Goal: Task Accomplishment & Management: Use online tool/utility

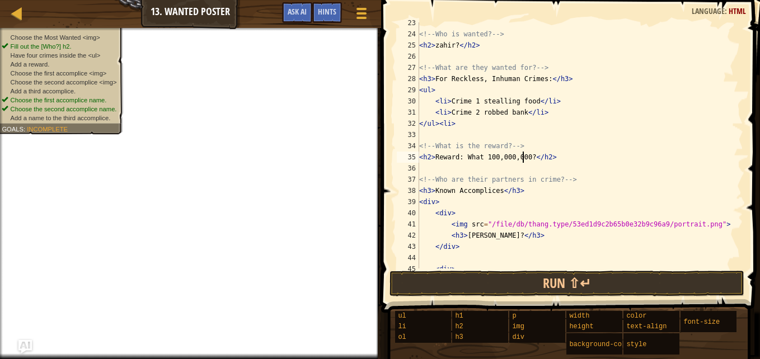
scroll to position [263, 0]
click at [463, 119] on div "<!-- Who is wanted? --> < h2 > zahir? </ h2 > <!-- What are they wanted for? --…" at bounding box center [576, 151] width 318 height 269
click at [455, 93] on div "<!-- Who is wanted? --> < h2 > zahir? </ h2 > <!-- What are they wanted for? --…" at bounding box center [576, 151] width 318 height 269
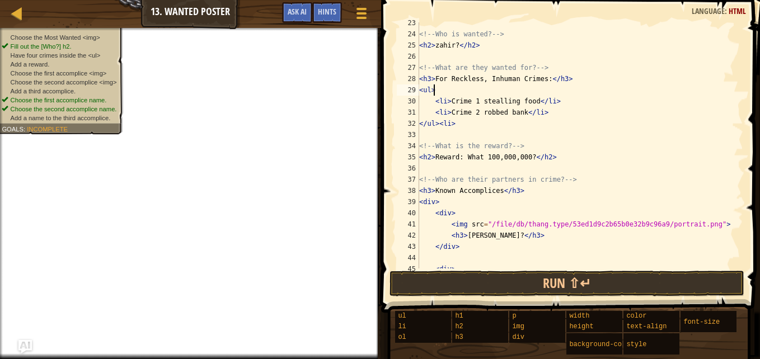
click at [568, 104] on div "<!-- Who is wanted? --> < h2 > zahir? </ h2 > <!-- What are they wanted for? --…" at bounding box center [576, 151] width 318 height 269
click at [540, 113] on div "<!-- Who is wanted? --> < h2 > zahir? </ h2 > <!-- What are they wanted for? --…" at bounding box center [576, 151] width 318 height 269
type textarea "<li>Crime 2 robbed bank</li>"
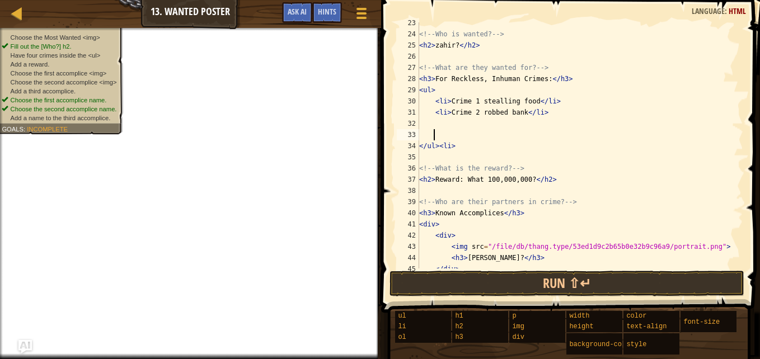
click at [437, 122] on div "<!-- Who is wanted? --> < h2 > zahir? </ h2 > <!-- What are they wanted for? --…" at bounding box center [576, 151] width 318 height 269
click at [438, 124] on div "<!-- Who is wanted? --> < h2 > zahir? </ h2 > <!-- What are they wanted for? --…" at bounding box center [576, 151] width 318 height 269
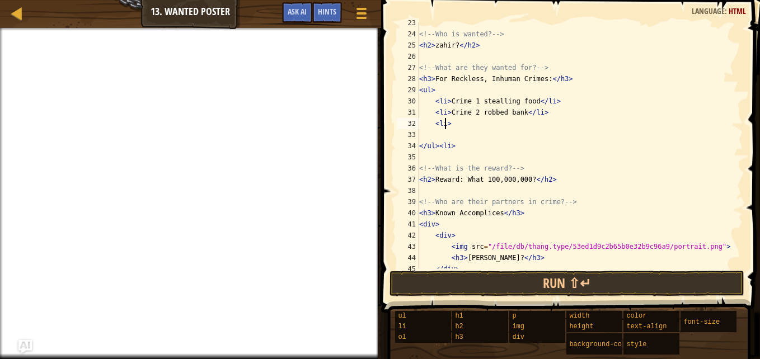
click at [457, 127] on div "<!-- Who is wanted? --> < h2 > zahir? </ h2 > <!-- What are they wanted for? --…" at bounding box center [576, 151] width 318 height 269
click at [483, 125] on div "<!-- Who is wanted? --> < h2 > zahir? </ h2 > <!-- What are they wanted for? --…" at bounding box center [576, 151] width 318 height 269
click at [476, 122] on div "<!-- Who is wanted? --> < h2 > zahir? </ h2 > <!-- What are they wanted for? --…" at bounding box center [576, 151] width 318 height 269
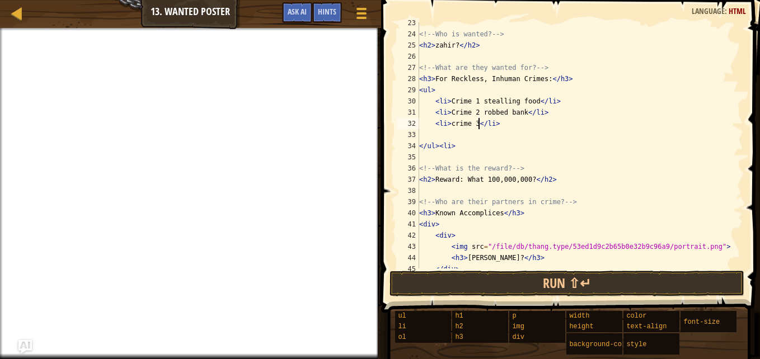
click at [475, 121] on div "<!-- Who is wanted? --> < h2 > zahir? </ h2 > <!-- What are they wanted for? --…" at bounding box center [576, 151] width 318 height 269
click at [478, 122] on div "<!-- Who is wanted? --> < h2 > zahir? </ h2 > <!-- What are they wanted for? --…" at bounding box center [576, 151] width 318 height 269
type textarea "<li>crime 3 ran from cops </li>"
click at [437, 133] on div "<!-- Who is wanted? --> < h2 > zahir? </ h2 > <!-- What are they wanted for? --…" at bounding box center [576, 151] width 318 height 269
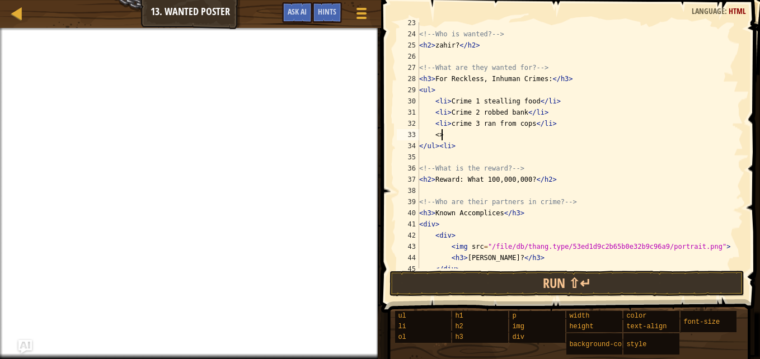
scroll to position [5, 1]
click at [439, 136] on div "<!-- Who is wanted? --> < h2 > zahir? </ h2 > <!-- What are they wanted for? --…" at bounding box center [576, 151] width 318 height 269
click at [457, 134] on div "<!-- Who is wanted? --> < h2 > zahir? </ h2 > <!-- What are they wanted for? --…" at bounding box center [576, 151] width 318 height 269
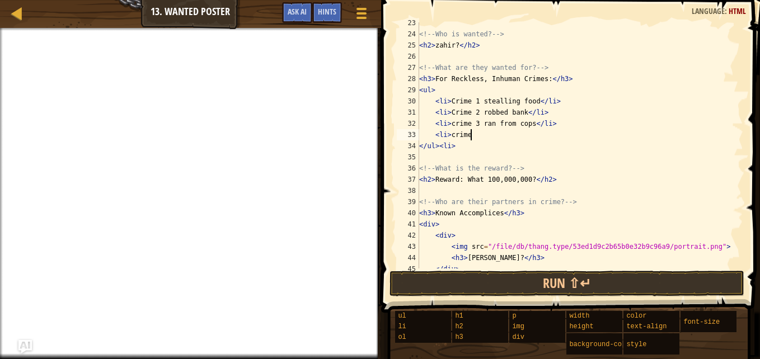
type textarea "<li>crime 4"
click at [12, 17] on div at bounding box center [17, 13] width 14 height 14
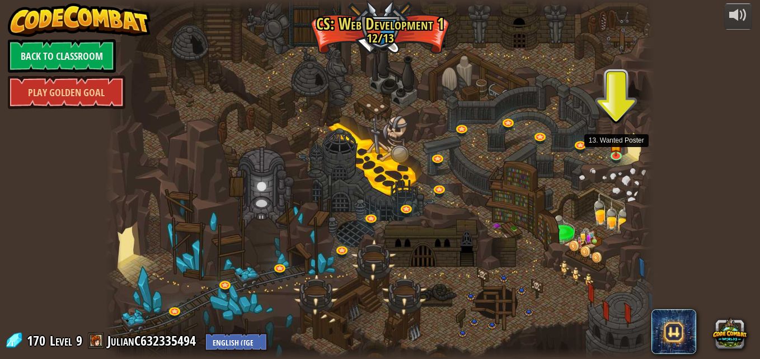
click at [617, 152] on img at bounding box center [616, 145] width 13 height 22
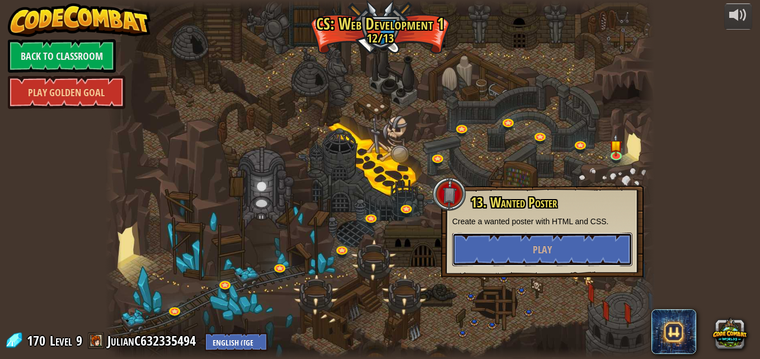
click at [573, 253] on button "Play" at bounding box center [542, 250] width 180 height 34
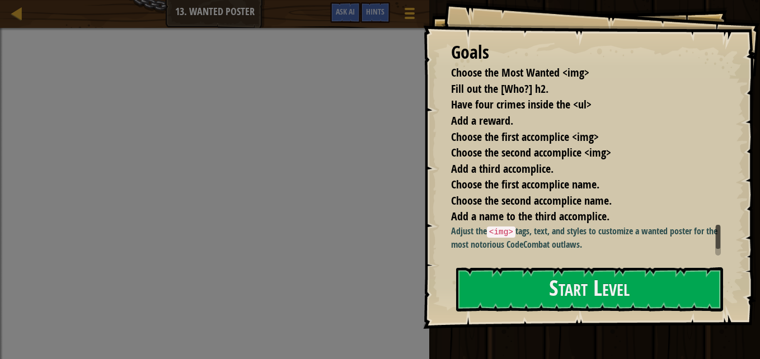
scroll to position [1, 0]
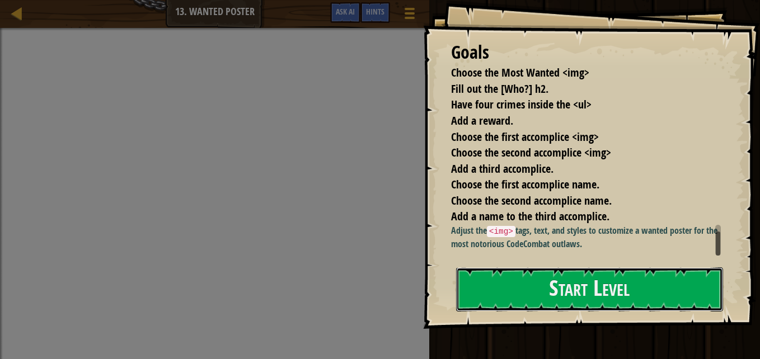
click at [574, 289] on button "Start Level" at bounding box center [589, 290] width 267 height 44
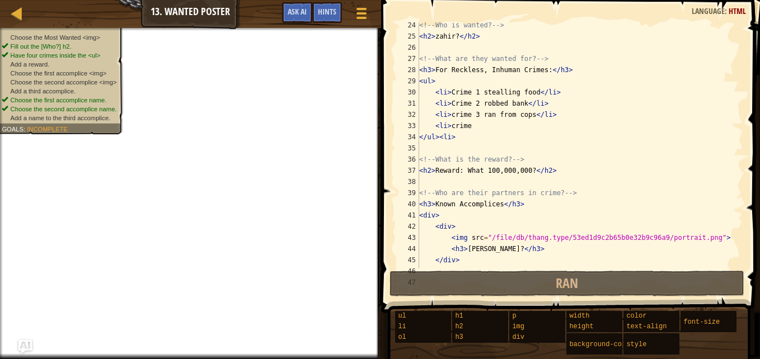
scroll to position [272, 0]
click at [474, 129] on div "<!-- Who is wanted? --> < h2 > zahir? </ h2 > <!-- What are they wanted for? --…" at bounding box center [576, 154] width 318 height 269
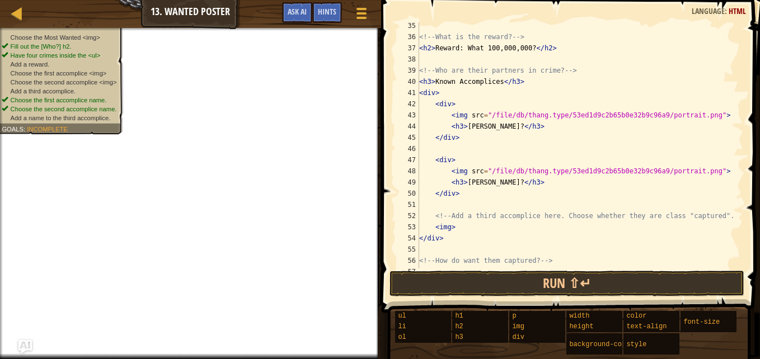
scroll to position [414, 0]
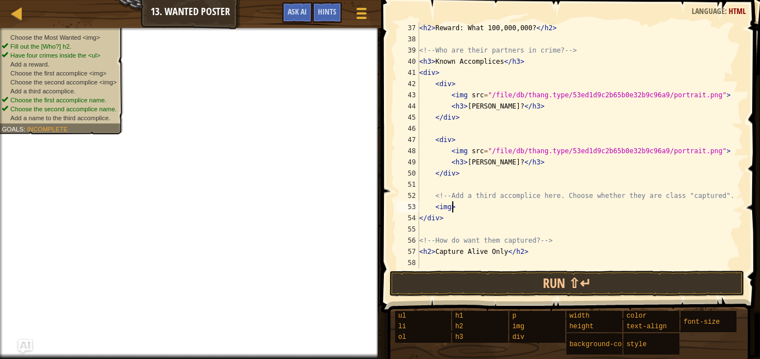
click at [461, 202] on div "< h2 > Reward: What 100,000,000? </ h2 > <!-- Who are their partners in crime? …" at bounding box center [576, 156] width 318 height 269
type textarea "<img> src="
click at [360, 10] on span at bounding box center [362, 9] width 10 height 2
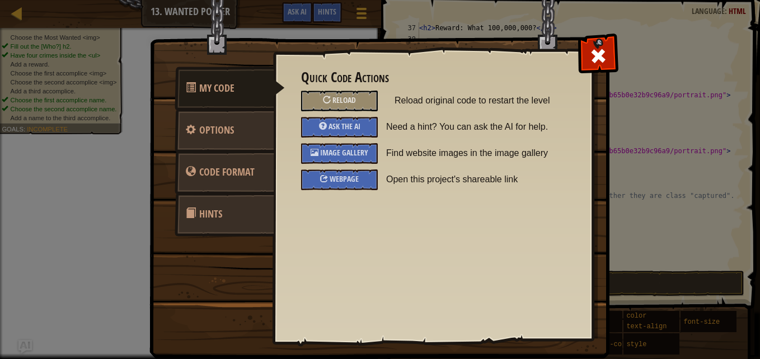
click at [320, 148] on div "Image Gallery" at bounding box center [339, 153] width 77 height 21
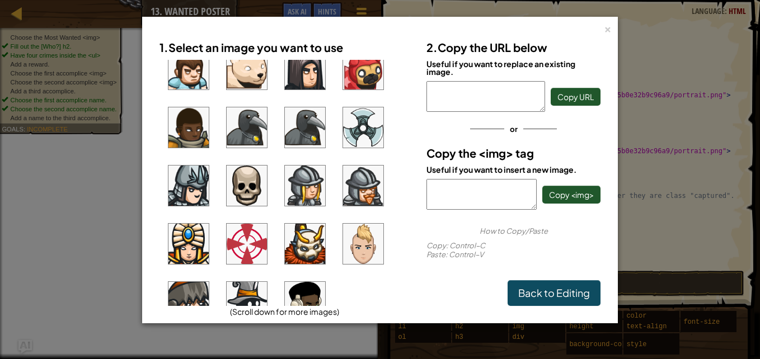
scroll to position [860, 0]
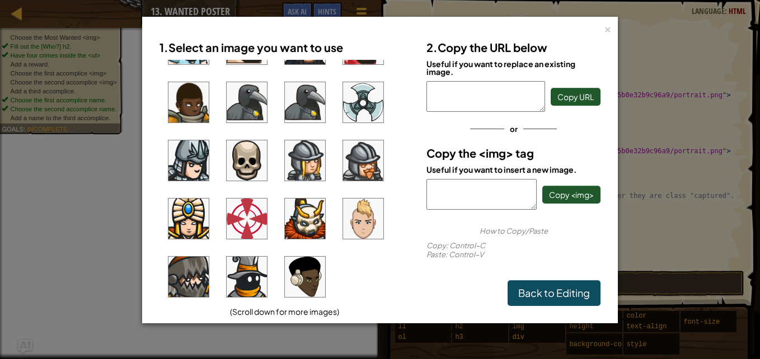
click at [316, 272] on img at bounding box center [305, 277] width 40 height 40
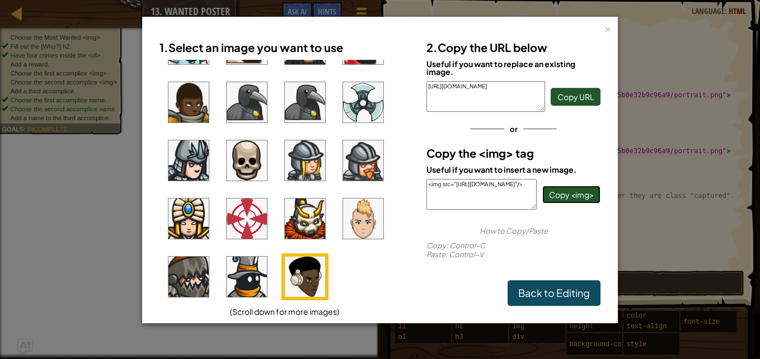
click at [563, 196] on span "Copy <img>" at bounding box center [571, 195] width 45 height 10
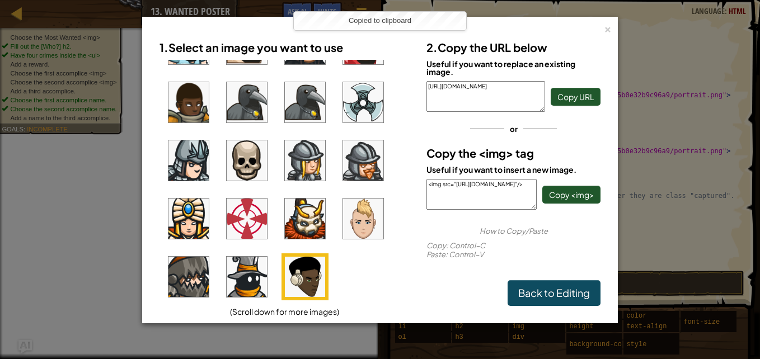
click at [626, 220] on div "× 1. Select an image you want to use (Scroll down for more images) 2. Copy the …" at bounding box center [380, 179] width 760 height 359
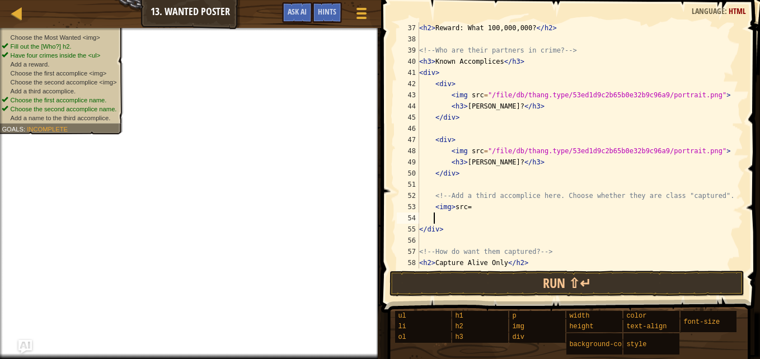
scroll to position [5, 0]
click at [480, 203] on div "< h2 > Reward: What 100,000,000? </ h2 > <!-- Who are their partners in crime? …" at bounding box center [576, 156] width 318 height 269
type textarea "<img> src="
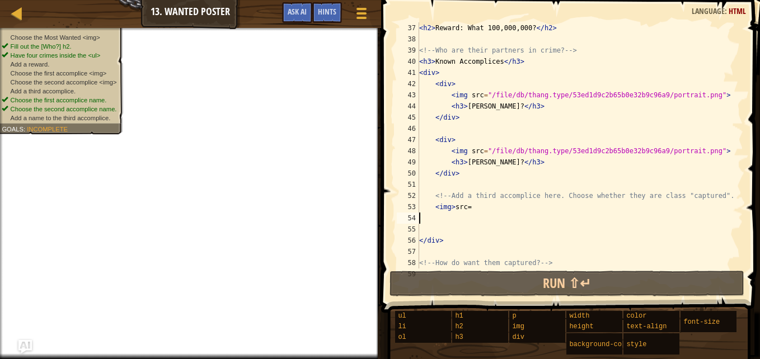
click at [483, 205] on div "< h2 > Reward: What 100,000,000? </ h2 > <!-- Who are their partners in crime? …" at bounding box center [576, 156] width 318 height 269
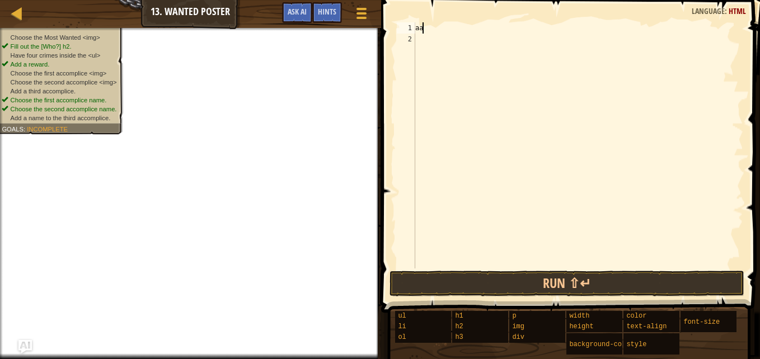
type textarea "a"
type textarea "A"
type textarea "a"
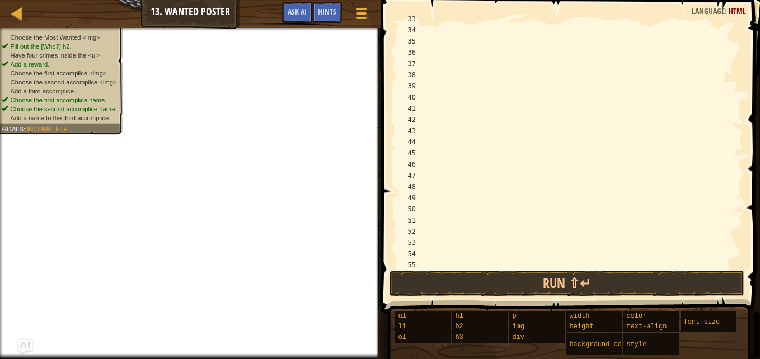
click at [353, 10] on button "Game Menu" at bounding box center [362, 15] width 28 height 26
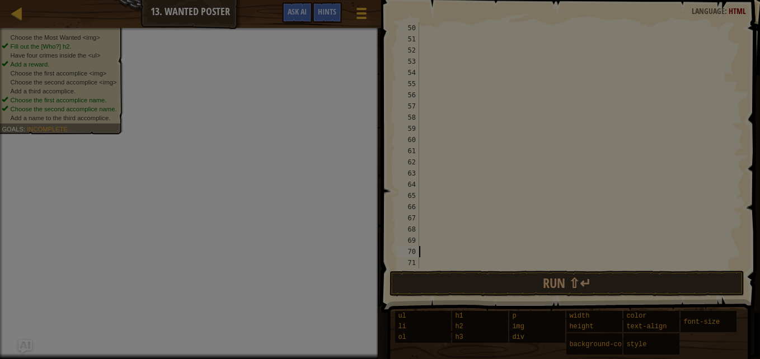
scroll to position [549, 0]
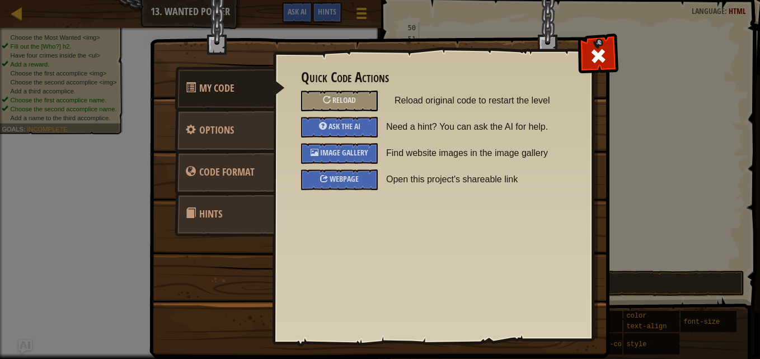
click at [596, 55] on span at bounding box center [598, 56] width 18 height 18
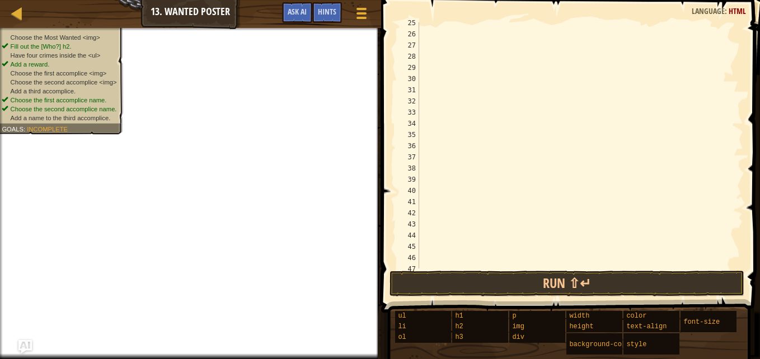
scroll to position [280, 0]
click at [363, 10] on div at bounding box center [361, 14] width 15 height 16
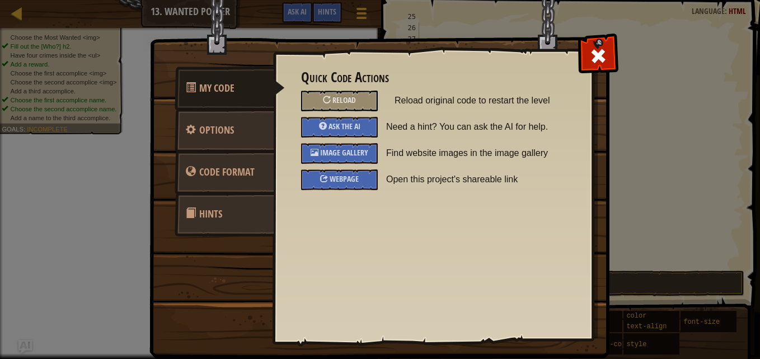
click at [362, 102] on div "Reload" at bounding box center [339, 101] width 77 height 21
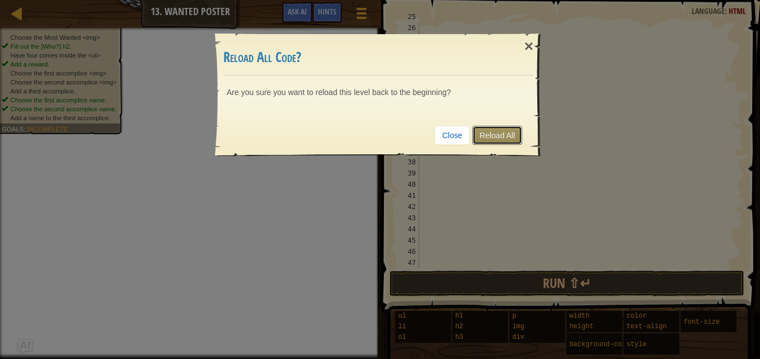
click at [504, 132] on link "Reload All" at bounding box center [497, 135] width 50 height 19
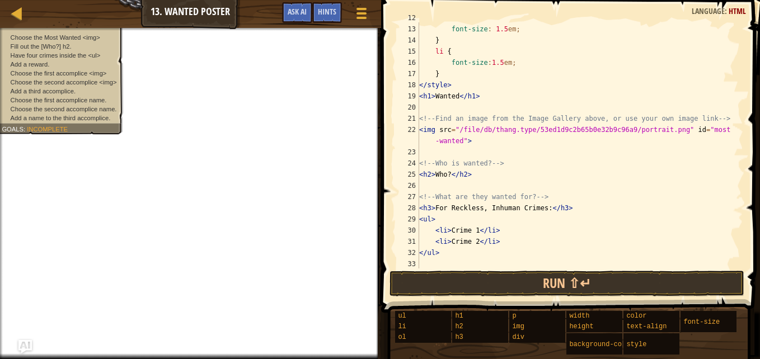
scroll to position [134, 0]
click at [452, 99] on div "font-size : 1.5 em ; } li { font-size : 1.5 em ; } </ style > < h1 > Wanted </ …" at bounding box center [576, 156] width 318 height 269
type textarea "<h1>Wanted</h1>"
click at [457, 101] on div "font-size : 1.5 em ; } li { font-size : 1.5 em ; } </ style > < h1 > Wanted </ …" at bounding box center [576, 156] width 318 height 269
click at [456, 96] on div "font-size : 1.5 em ; } li { font-size : 1.5 em ; } </ style > < h1 > Wanted </ …" at bounding box center [576, 156] width 318 height 269
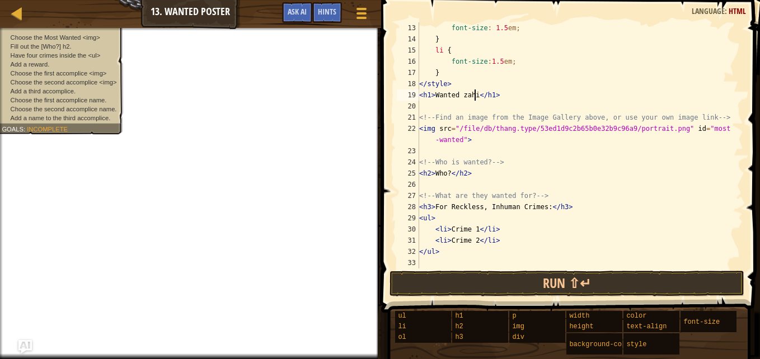
scroll to position [5, 4]
click at [434, 95] on div "font-size : 1.5 em ; } li { font-size : 1.5 em ; } </ style > < h1 > Wanted zah…" at bounding box center [576, 156] width 318 height 269
type textarea "<h1>most Wanted zahir</h1>"
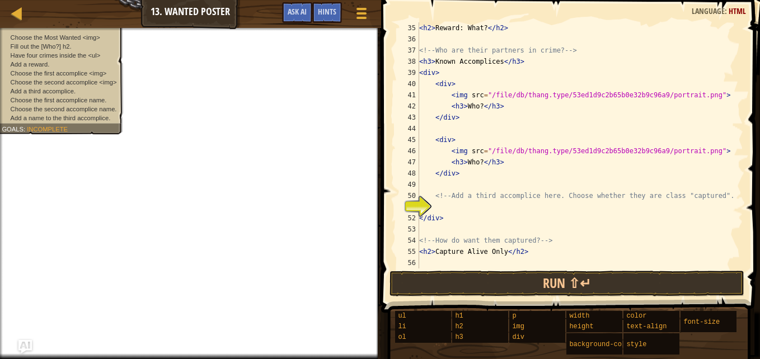
scroll to position [392, 0]
click at [438, 207] on div "< h2 > Reward: What? </ h2 > <!-- Who are their partners in crime? --> < h3 > K…" at bounding box center [576, 156] width 318 height 269
click at [478, 106] on div "< h2 > Reward: What? </ h2 > <!-- Who are their partners in crime? --> < h3 > K…" at bounding box center [576, 156] width 318 height 269
click at [476, 106] on div "< h2 > Reward: What? </ h2 > <!-- Who are their partners in crime? --> < h3 > K…" at bounding box center [576, 156] width 318 height 269
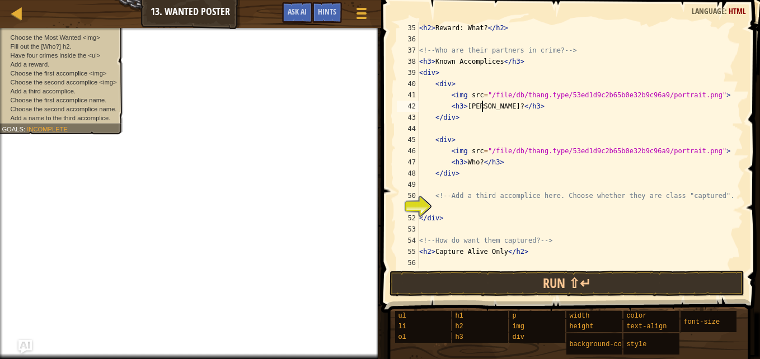
scroll to position [5, 5]
click at [474, 162] on div "< h2 > Reward: What? </ h2 > <!-- Who are their partners in crime? --> < h3 > K…" at bounding box center [576, 156] width 318 height 269
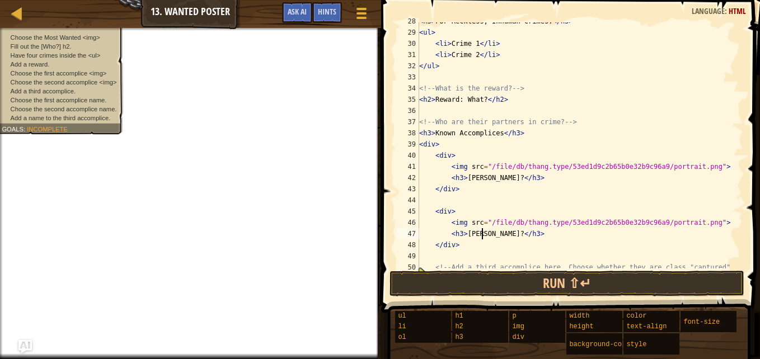
scroll to position [320, 0]
click at [474, 54] on div "< h3 > For Reckless, Inhuman Crimes: </ h3 > < ul > < li > Crime 1 </ li > < li…" at bounding box center [576, 150] width 318 height 269
click at [474, 44] on div "< h3 > For Reckless, Inhuman Crimes: </ h3 > < ul > < li > Crime 1 </ li > < li…" at bounding box center [576, 150] width 318 height 269
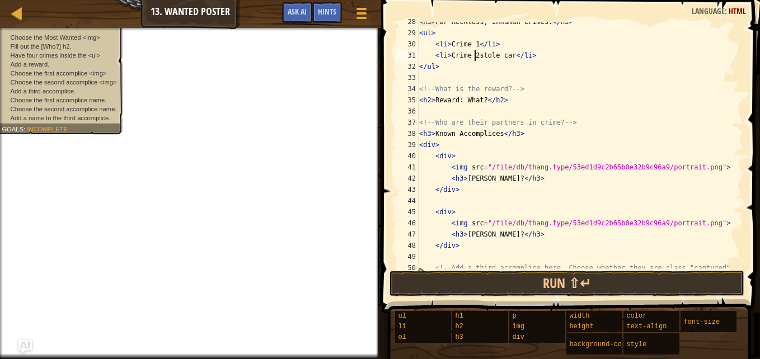
click at [476, 57] on div "< h3 > For Reckless, Inhuman Crimes: </ h3 > < ul > < li > Crime 1 </ li > < li…" at bounding box center [576, 150] width 318 height 269
click at [474, 44] on div "< h3 > For Reckless, Inhuman Crimes: </ h3 > < ul > < li > Crime 1 </ li > < li…" at bounding box center [576, 150] width 318 height 269
click at [441, 61] on div "< h3 > For Reckless, Inhuman Crimes: </ h3 > < ul > < li > Crime 1 robbed bank …" at bounding box center [576, 150] width 318 height 269
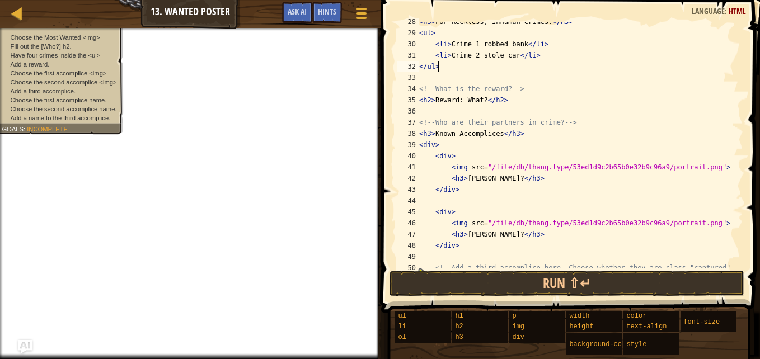
click at [545, 58] on div "< h3 > For Reckless, Inhuman Crimes: </ h3 > < ul > < li > Crime 1 robbed bank …" at bounding box center [576, 150] width 318 height 269
type textarea "<li>Crime 2 stole car</li>"
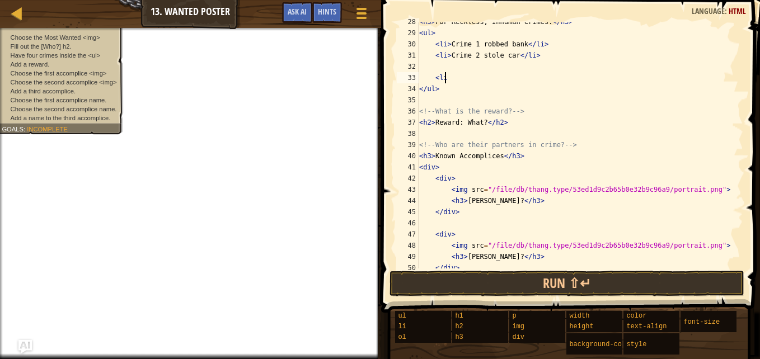
type textarea "<li>"
click at [441, 62] on div "< h3 > For Reckless, Inhuman Crimes: </ h3 > < ul > < li > Crime 1 robbed bank …" at bounding box center [576, 150] width 318 height 269
click at [462, 67] on div "< h3 > For Reckless, Inhuman Crimes: </ h3 > < ul > < li > Crime 1 robbed bank …" at bounding box center [576, 150] width 318 height 269
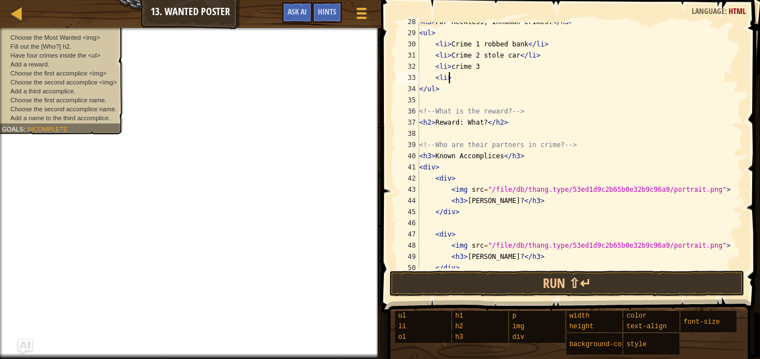
click at [457, 76] on div "< h3 > For Reckless, Inhuman Crimes: </ h3 > < ul > < li > Crime 1 robbed bank …" at bounding box center [576, 150] width 318 height 269
click at [480, 73] on div "< h3 > For Reckless, Inhuman Crimes: </ h3 > < ul > < li > Crime 1 robbed bank …" at bounding box center [576, 150] width 318 height 269
click at [467, 79] on div "< h3 > For Reckless, Inhuman Crimes: </ h3 > < ul > < li > Crime 1 robbed bank …" at bounding box center [576, 150] width 318 height 269
type textarea "<li>crime 4"
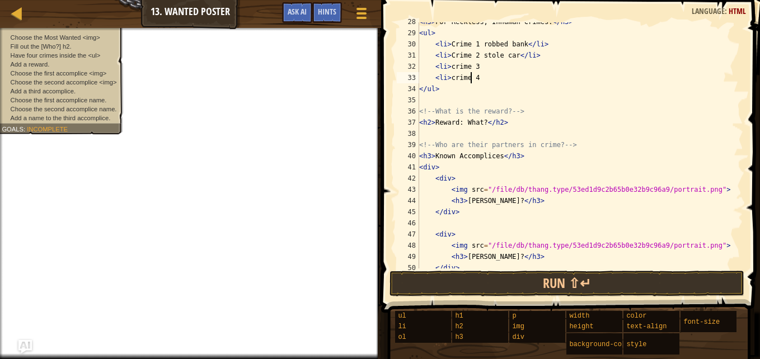
click at [490, 76] on div "< h3 > For Reckless, Inhuman Crimes: </ h3 > < ul > < li > Crime 1 robbed bank …" at bounding box center [576, 150] width 318 height 269
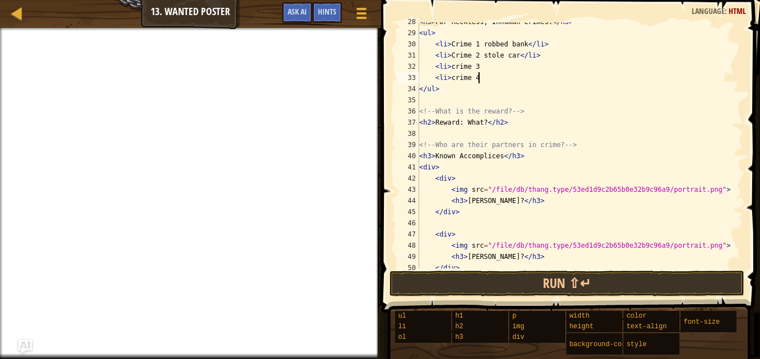
scroll to position [5, 1]
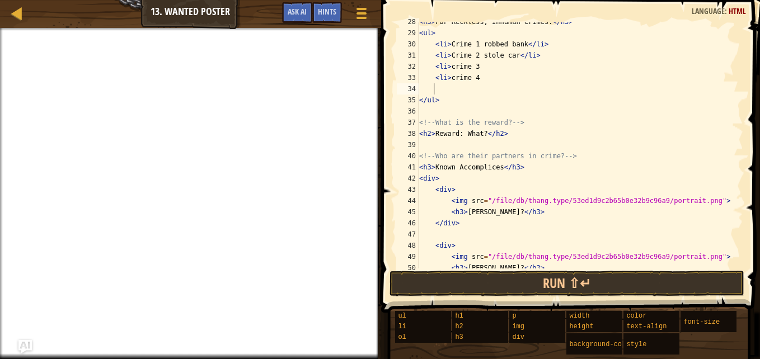
click at [359, 12] on span at bounding box center [362, 13] width 10 height 2
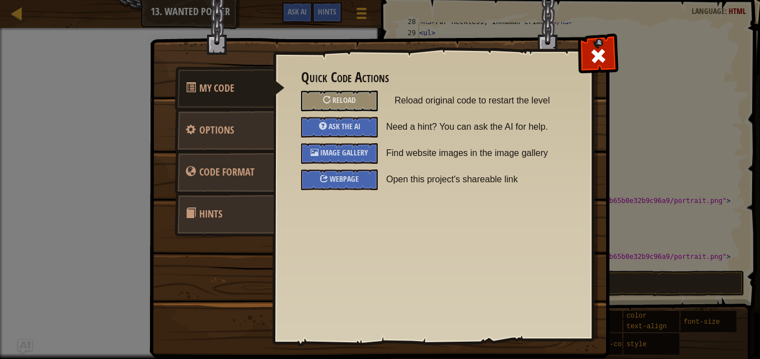
click at [329, 99] on div at bounding box center [327, 100] width 8 height 8
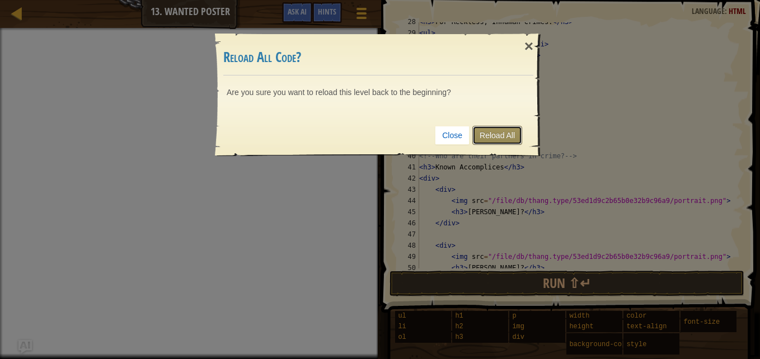
click at [486, 137] on link "Reload All" at bounding box center [497, 135] width 50 height 19
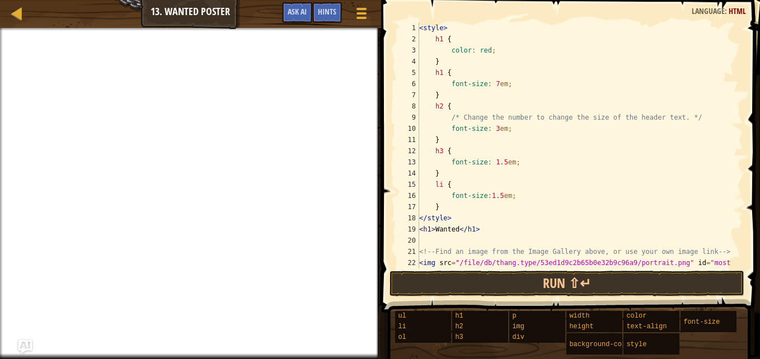
scroll to position [0, 0]
click at [374, 18] on button "Game Menu" at bounding box center [362, 15] width 28 height 26
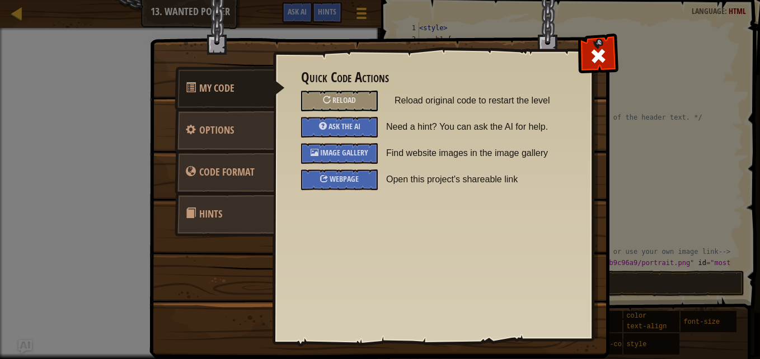
click at [356, 100] on div "Reload" at bounding box center [339, 101] width 77 height 21
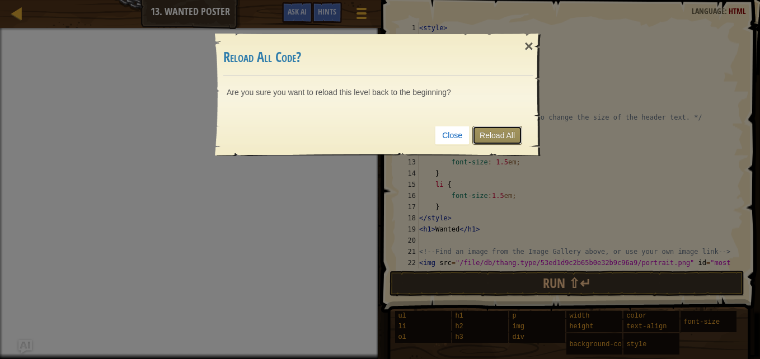
click at [514, 132] on link "Reload All" at bounding box center [497, 135] width 50 height 19
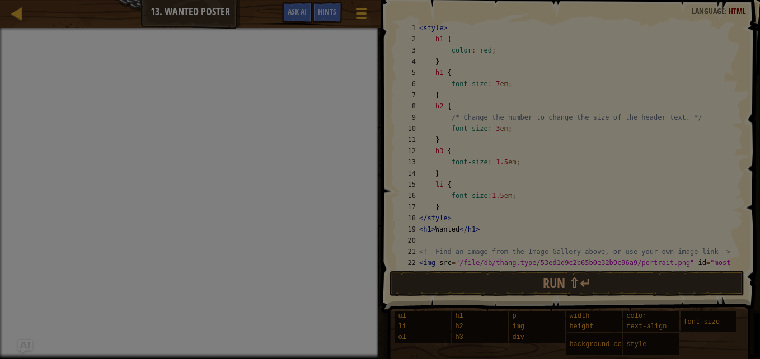
scroll to position [392, 0]
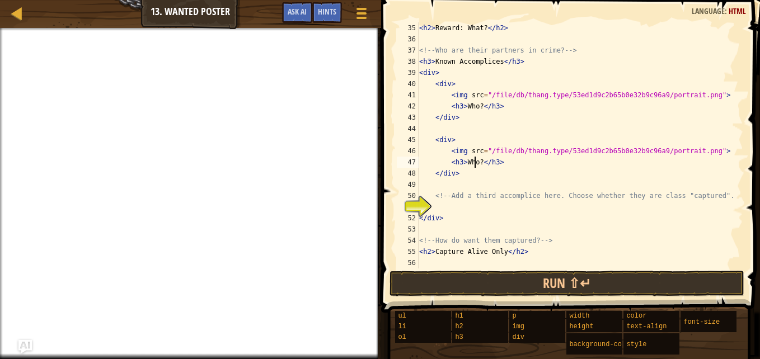
click at [474, 165] on div "< h2 > Reward: What? </ h2 > <!-- Who are their partners in crime? --> < h3 > K…" at bounding box center [576, 156] width 318 height 269
click at [475, 107] on div "< h2 > Reward: What? </ h2 > <!-- Who are their partners in crime? --> < h3 > K…" at bounding box center [576, 156] width 318 height 269
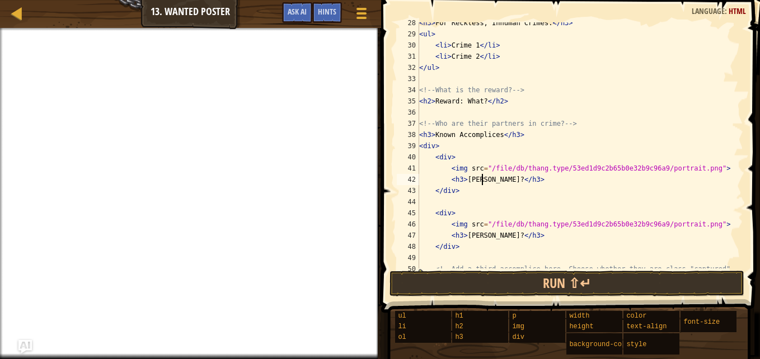
scroll to position [319, 0]
click at [494, 57] on div "< h3 > For Reckless, Inhuman Crimes: </ h3 > < ul > < li > Crime 1 </ li > < li…" at bounding box center [576, 151] width 318 height 269
type textarea "<li>Crime 2</li>"
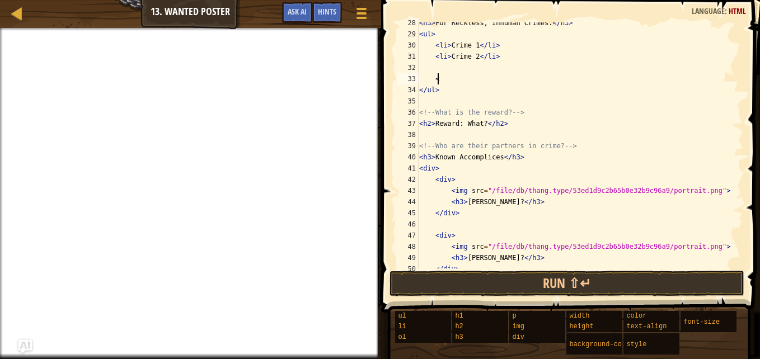
scroll to position [5, 1]
click at [436, 78] on div "< h3 > For Reckless, Inhuman Crimes: </ h3 > < ul > < li > Crime 1 </ li > < li…" at bounding box center [576, 151] width 318 height 269
click at [461, 79] on div "< h3 > For Reckless, Inhuman Crimes: </ h3 > < ul > < li > Crime 1 </ li > < li…" at bounding box center [576, 151] width 318 height 269
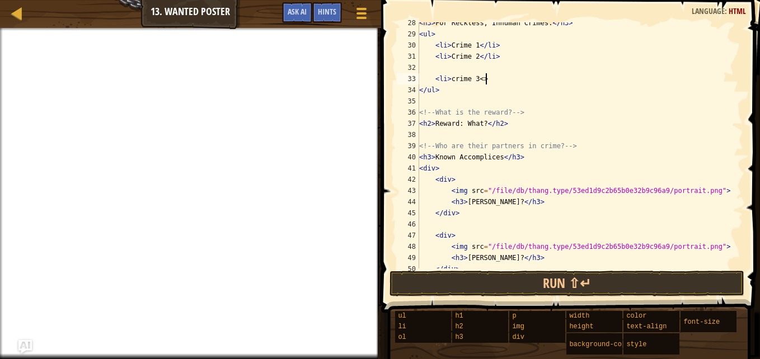
click at [483, 81] on div "< h3 > For Reckless, Inhuman Crimes: </ h3 > < ul > < li > Crime 1 </ li > < li…" at bounding box center [576, 151] width 318 height 269
click at [474, 79] on div "< h3 > For Reckless, Inhuman Crimes: </ h3 > < ul > < li > Crime 1 </ li > < li…" at bounding box center [576, 151] width 318 height 269
type textarea "<li>crime 4 </li>"
click at [448, 71] on div "< h3 > For Reckless, Inhuman Crimes: </ h3 > < ul > < li > Crime 1 </ li > < li…" at bounding box center [576, 151] width 318 height 269
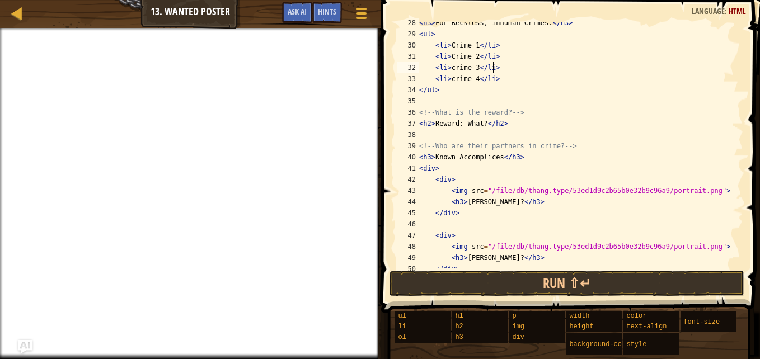
click at [474, 67] on div "< h3 > For Reckless, Inhuman Crimes: </ h3 > < ul > < li > Crime 1 </ li > < li…" at bounding box center [576, 151] width 318 height 269
click at [474, 79] on div "< h3 > For Reckless, Inhuman Crimes: </ h3 > < ul > < li > Crime 1 </ li > < li…" at bounding box center [576, 151] width 318 height 269
click at [497, 54] on div "< h3 > For Reckless, Inhuman Crimes: </ h3 > < ul > < li > Crime 1 </ li > < li…" at bounding box center [576, 151] width 318 height 269
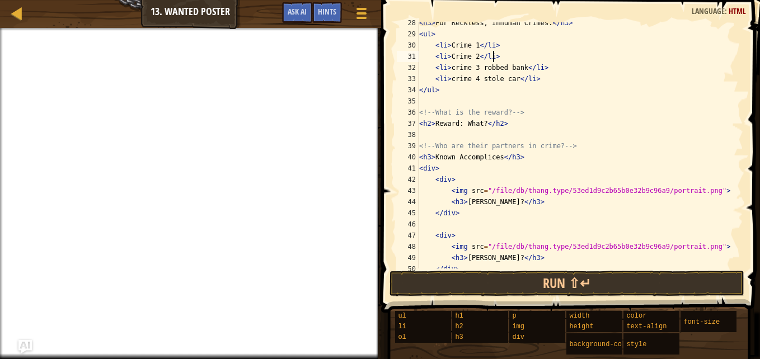
scroll to position [5, 6]
click at [476, 55] on div "< h3 > For Reckless, Inhuman Crimes: </ h3 > < ul > < li > Crime 1 </ li > < li…" at bounding box center [576, 151] width 318 height 269
click at [475, 46] on div "< h3 > For Reckless, Inhuman Crimes: </ h3 > < ul > < li > Crime 1 </ li > < li…" at bounding box center [576, 151] width 318 height 269
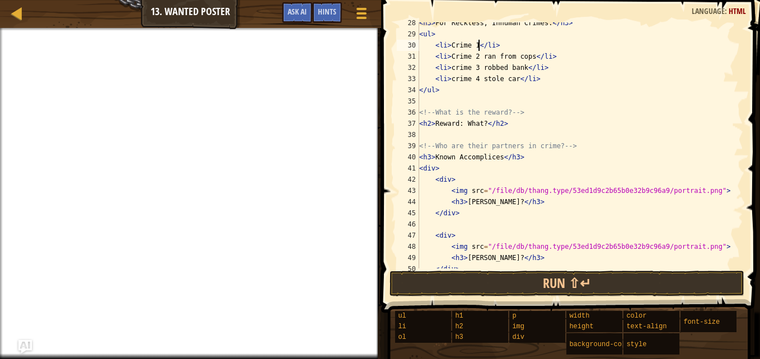
click at [226, 16] on div "Map Web Development 1 13. Wanted Poster Game Menu Done Hints Ask AI" at bounding box center [190, 14] width 381 height 28
click at [286, 15] on button "Ask AI" at bounding box center [297, 12] width 30 height 21
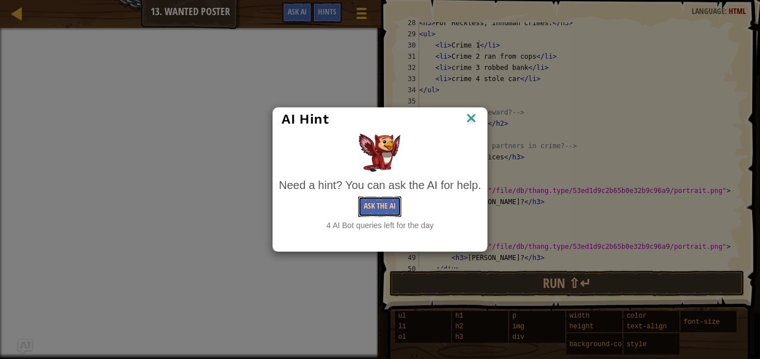
click at [381, 207] on button "Ask the AI" at bounding box center [379, 206] width 43 height 21
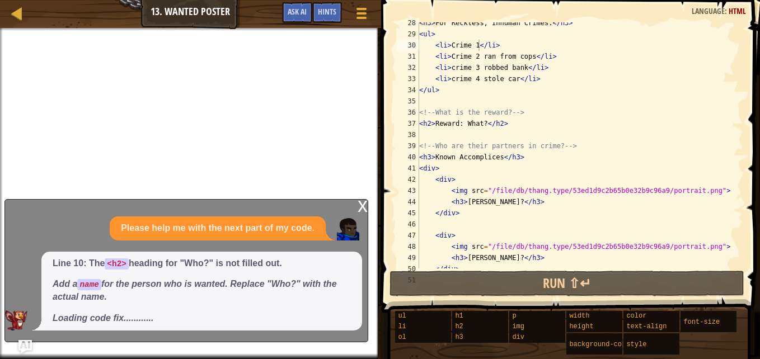
click at [361, 211] on div "x" at bounding box center [363, 205] width 10 height 11
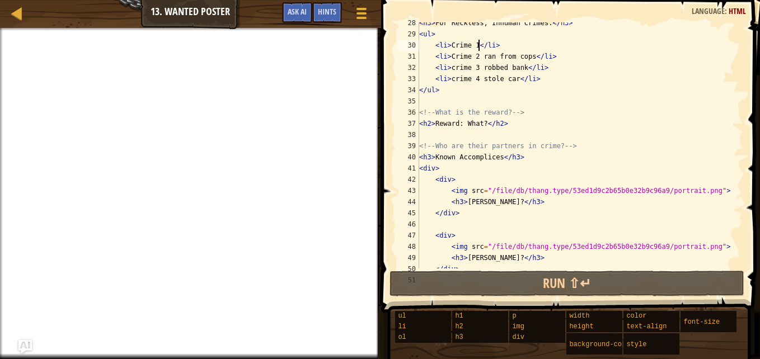
click at [478, 44] on div "< h3 > For Reckless, Inhuman Crimes: </ h3 > < ul > < li > Crime 1 </ li > < li…" at bounding box center [576, 151] width 318 height 269
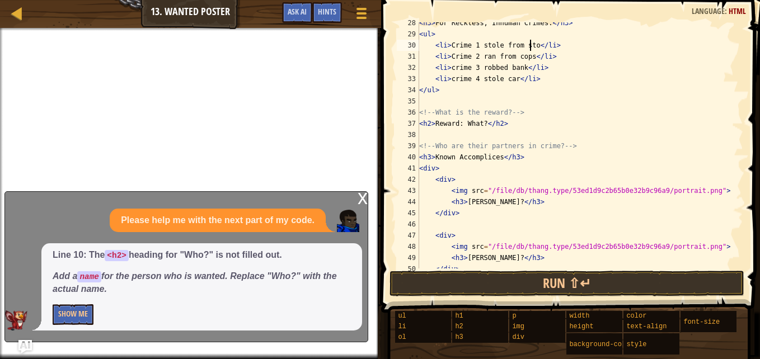
scroll to position [5, 10]
click at [598, 282] on button "Run ⇧↵" at bounding box center [567, 284] width 355 height 26
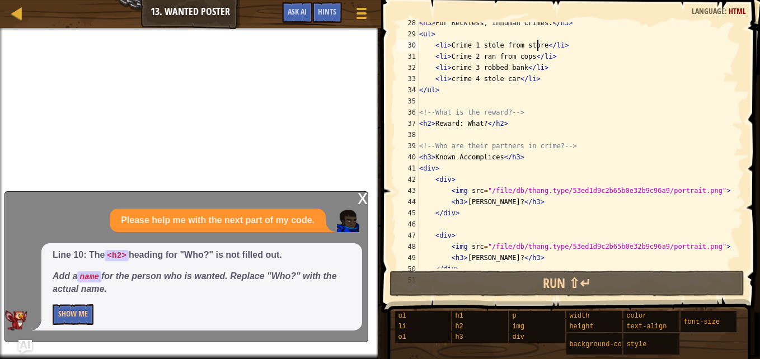
click at [365, 199] on div "x" at bounding box center [363, 197] width 10 height 11
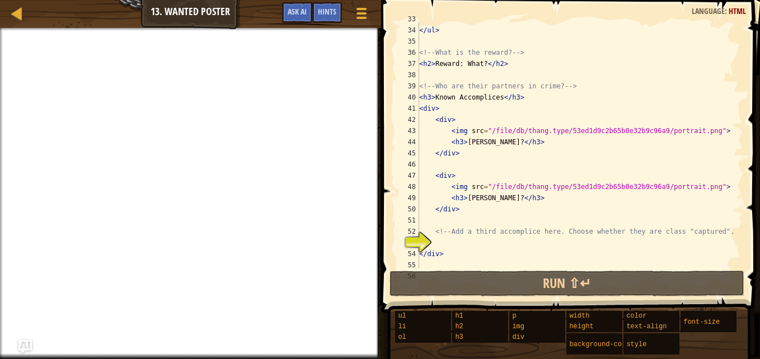
scroll to position [387, 0]
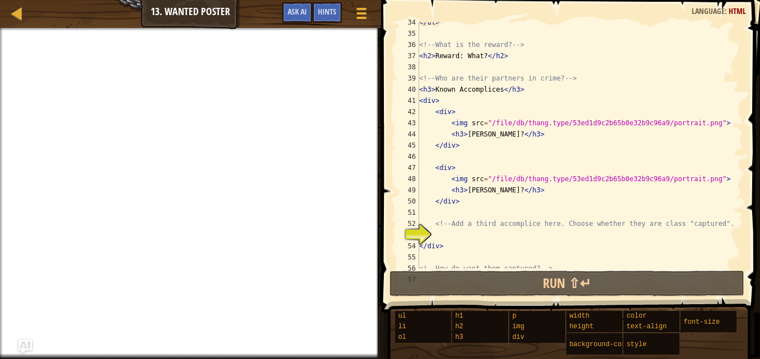
click at [478, 56] on div "</ ul > <!-- What is the reward? --> < h2 > Reward: What? </ h2 > <!-- Who are …" at bounding box center [576, 151] width 318 height 269
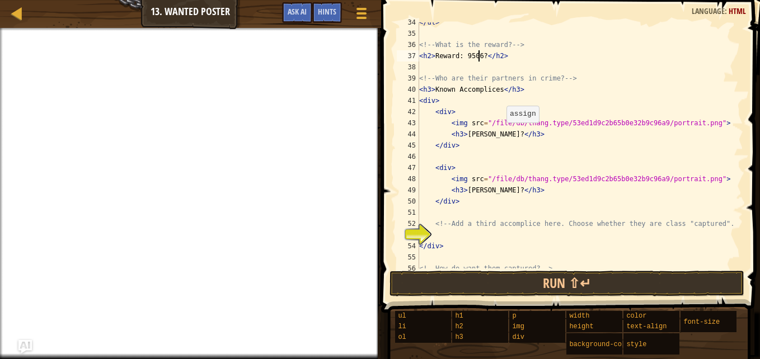
scroll to position [5, 5]
click at [475, 58] on div "</ ul > <!-- What is the reward? --> < h2 > Reward: 950670? </ h2 > <!-- Who ar…" at bounding box center [576, 151] width 318 height 269
type textarea "<h2>Reward: 950,670?</h2>"
click at [363, 16] on div at bounding box center [361, 14] width 15 height 16
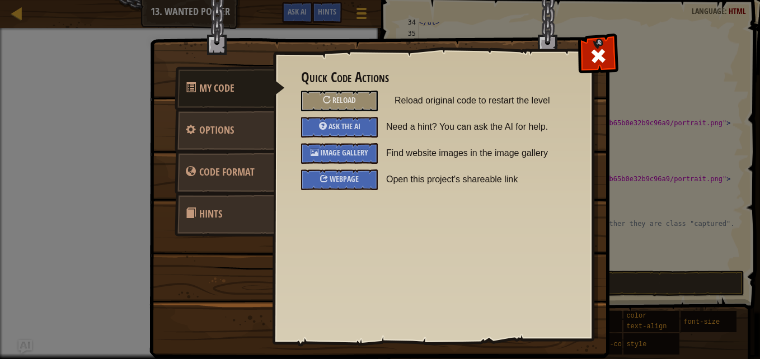
click at [593, 55] on span at bounding box center [598, 56] width 18 height 18
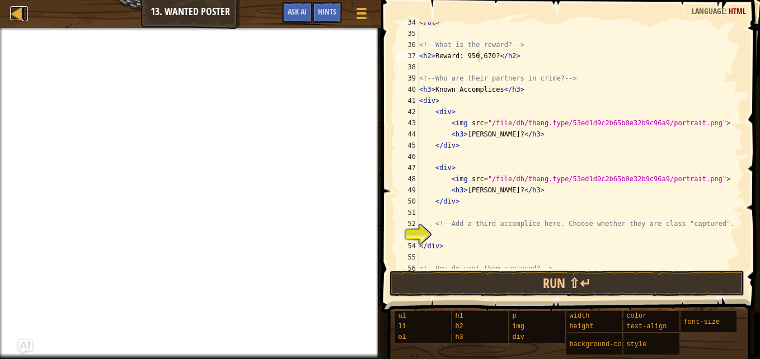
click at [19, 11] on div at bounding box center [17, 13] width 14 height 14
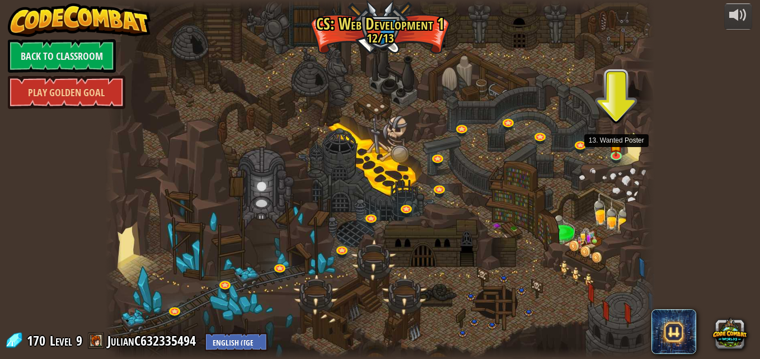
click at [614, 153] on img at bounding box center [616, 145] width 13 height 22
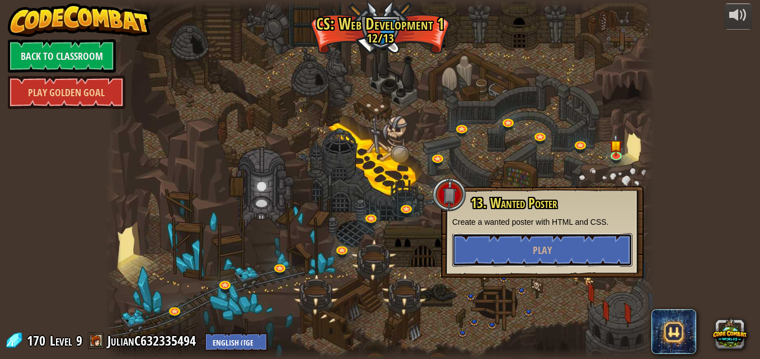
click at [555, 244] on button "Play" at bounding box center [542, 250] width 180 height 34
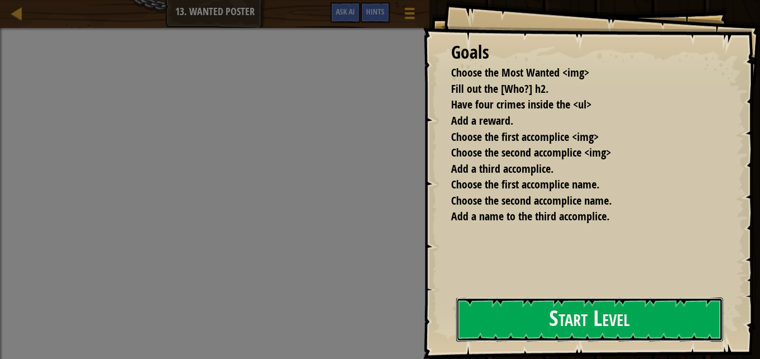
click at [472, 324] on button "Start Level" at bounding box center [589, 320] width 267 height 44
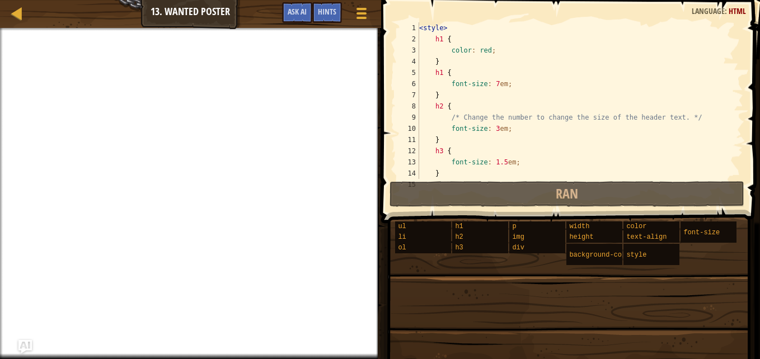
scroll to position [414, 0]
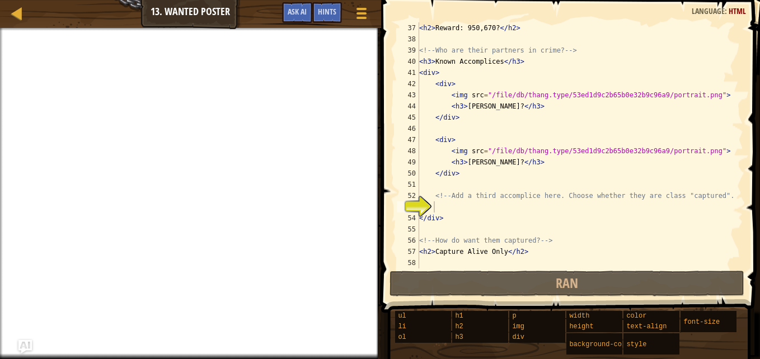
click at [12, 29] on div at bounding box center [190, 29] width 381 height 3
click at [26, 26] on div "Map" at bounding box center [25, 14] width 6 height 28
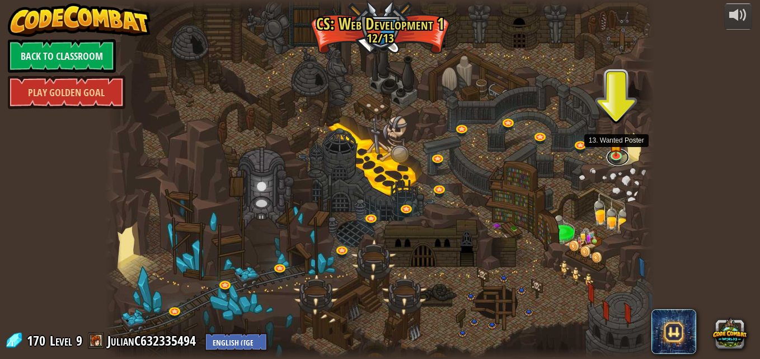
click at [621, 159] on link at bounding box center [618, 157] width 22 height 17
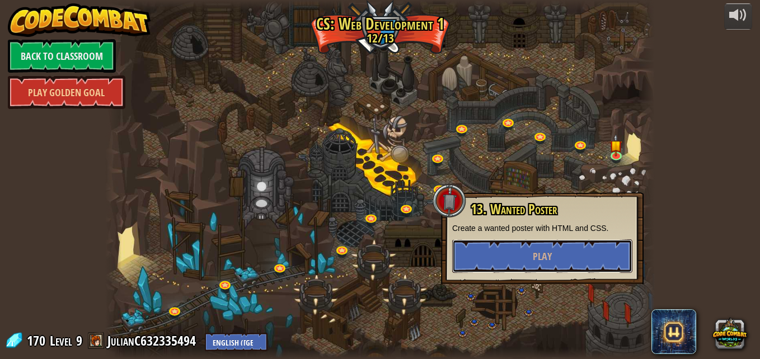
click at [536, 251] on span "Play" at bounding box center [542, 257] width 19 height 14
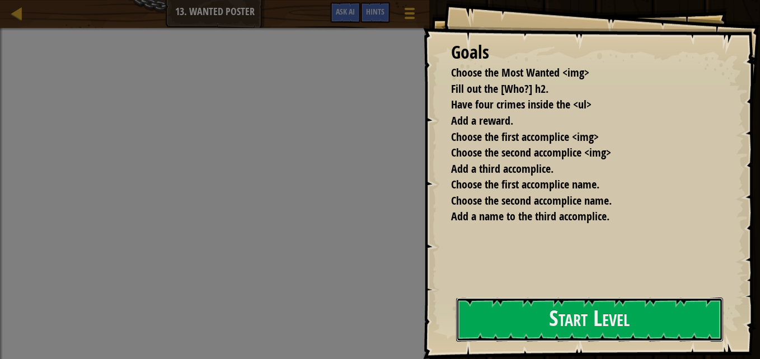
click at [464, 327] on button "Start Level" at bounding box center [589, 320] width 267 height 44
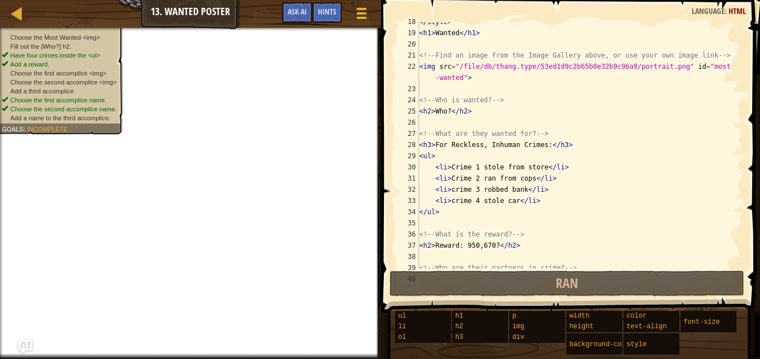
scroll to position [196, 0]
click at [445, 112] on div "</ style > < h1 > Wanted </ h1 > <!-- Find an image from the Image Gallery abov…" at bounding box center [576, 150] width 318 height 269
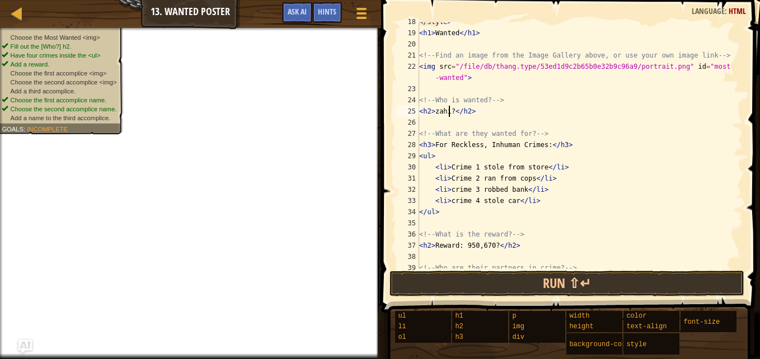
scroll to position [5, 2]
click at [454, 98] on div "</ style > < h1 > Wanted </ h1 > <!-- Find an image from the Image Gallery abov…" at bounding box center [576, 150] width 318 height 269
click at [430, 101] on div "</ style > < h1 > Wanted </ h1 > <!-- Find an image from the Image Gallery abov…" at bounding box center [576, 150] width 318 height 269
click at [423, 100] on div "</ style > < h1 > Wanted </ h1 > <!-- Find an image from the Image Gallery abov…" at bounding box center [576, 150] width 318 height 269
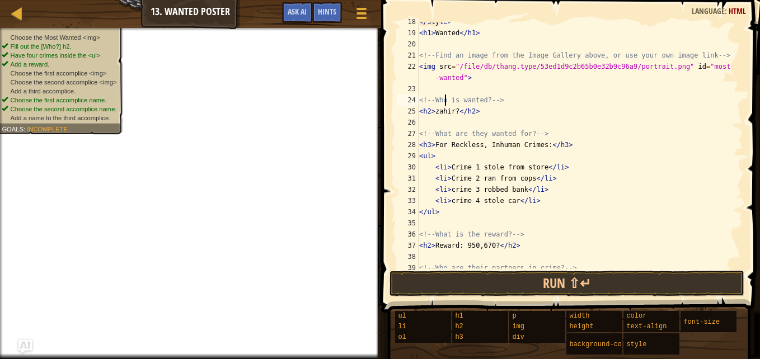
click at [443, 100] on div "</ style > < h1 > Wanted </ h1 > <!-- Find an image from the Image Gallery abov…" at bounding box center [576, 150] width 318 height 269
click at [457, 100] on div "</ style > < h1 > Wanted </ h1 > <!-- Find an image from the Image Gallery abov…" at bounding box center [576, 150] width 318 height 269
click at [457, 100] on div "</ style > < h1 > Wanted </ h1 > <!-- Find an image from the Image Gallery abov…" at bounding box center [576, 145] width 318 height 246
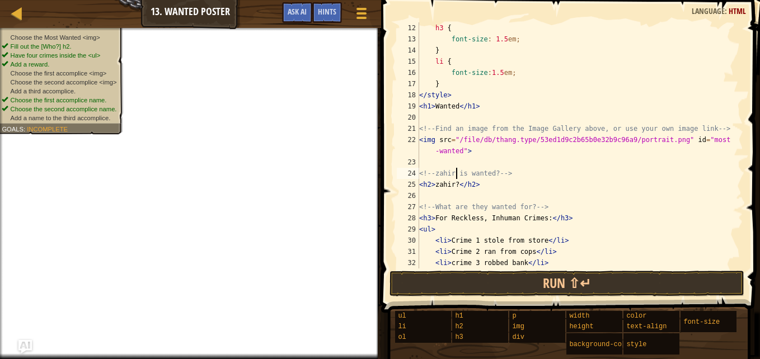
scroll to position [123, 0]
click at [456, 107] on div "h3 { font-size : 1.5 em ; } li { font-size : 1.5 em ; } </ style > < h1 > Wante…" at bounding box center [576, 156] width 318 height 269
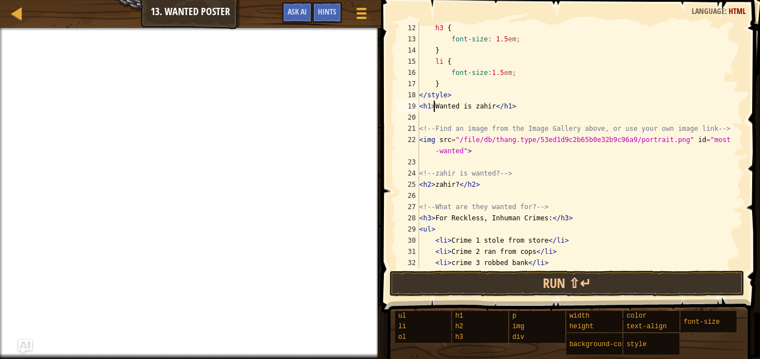
click at [435, 109] on div "h3 { font-size : 1.5 em ; } li { font-size : 1.5 em ; } </ style > < h1 > Wante…" at bounding box center [576, 156] width 318 height 269
click at [64, 27] on div "Map Web Development 1 13. Wanted Poster Game Menu Done Hints Ask AI" at bounding box center [190, 14] width 381 height 28
click at [7, 29] on div at bounding box center [190, 29] width 381 height 3
click at [48, 23] on div "Map Web Development 1 13. Wanted Poster Game Menu Done Hints Ask AI" at bounding box center [190, 14] width 381 height 28
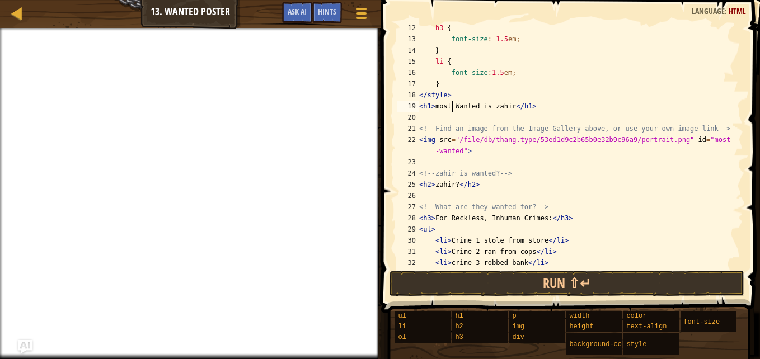
click at [92, 28] on div at bounding box center [190, 29] width 381 height 3
click at [85, 25] on div "Map Web Development 1 13. Wanted Poster Game Menu Done Hints Ask AI" at bounding box center [190, 14] width 381 height 28
click at [55, 26] on div "Map Web Development 1 13. Wanted Poster Game Menu Done Hints Ask AI" at bounding box center [190, 14] width 381 height 28
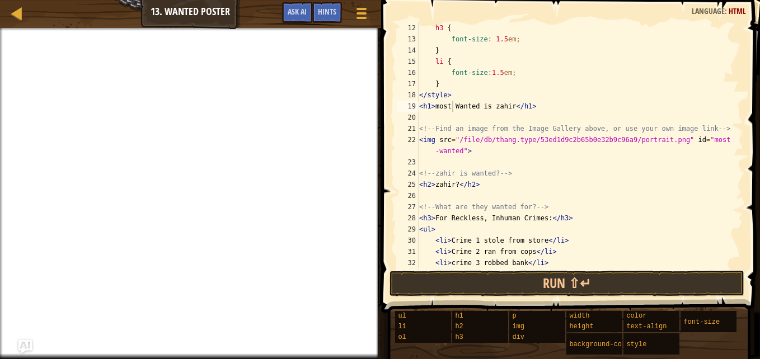
click at [55, 28] on div at bounding box center [190, 29] width 381 height 3
click at [362, 20] on div at bounding box center [361, 14] width 15 height 16
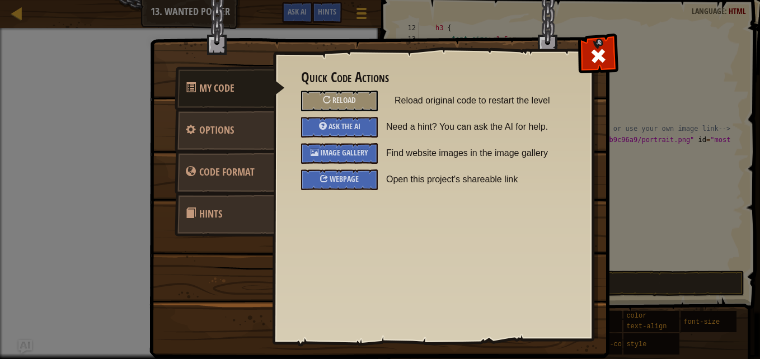
click at [358, 152] on span "Image Gallery" at bounding box center [344, 152] width 48 height 11
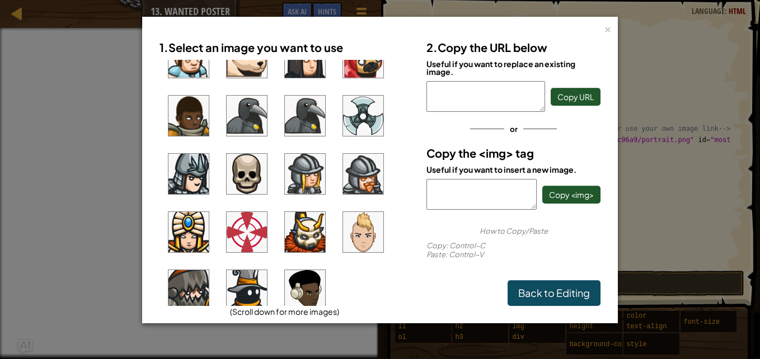
scroll to position [860, 0]
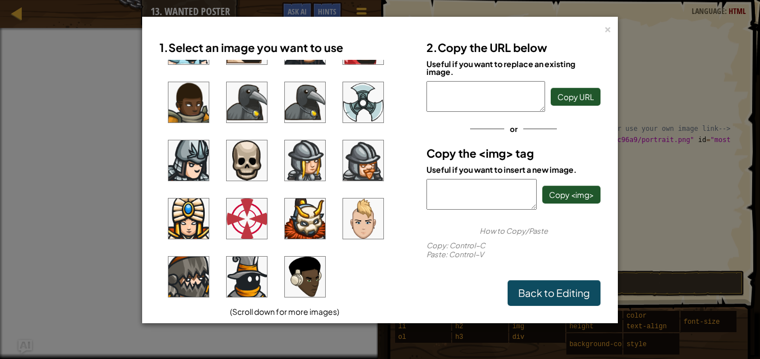
click at [303, 266] on img at bounding box center [305, 277] width 40 height 40
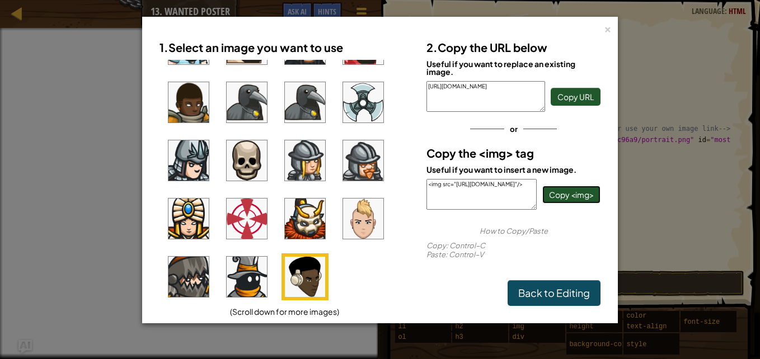
click at [585, 193] on span "Copy <img>" at bounding box center [571, 195] width 45 height 10
click at [578, 298] on link "Back to Editing" at bounding box center [554, 293] width 93 height 26
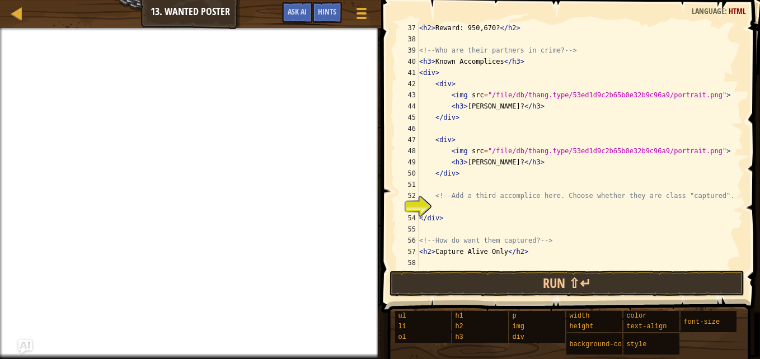
scroll to position [414, 0]
click at [481, 151] on div "< h2 > Reward: 950,670? </ h2 > <!-- Who are their partners in crime? --> < h3 …" at bounding box center [576, 156] width 318 height 269
paste textarea "<img src="[URL][DOMAIN_NAME]"/>"
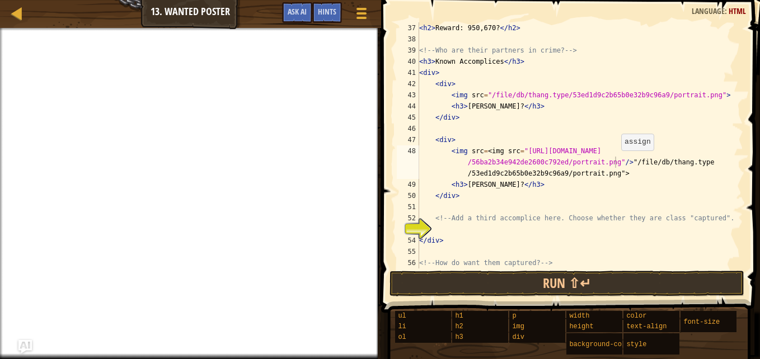
click at [616, 162] on div "< h2 > Reward: 950,670? </ h2 > <!-- Who are their partners in crime? --> < h3 …" at bounding box center [576, 156] width 318 height 269
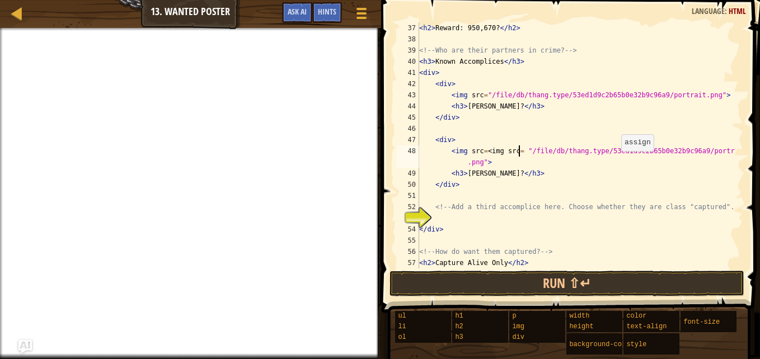
scroll to position [5, 8]
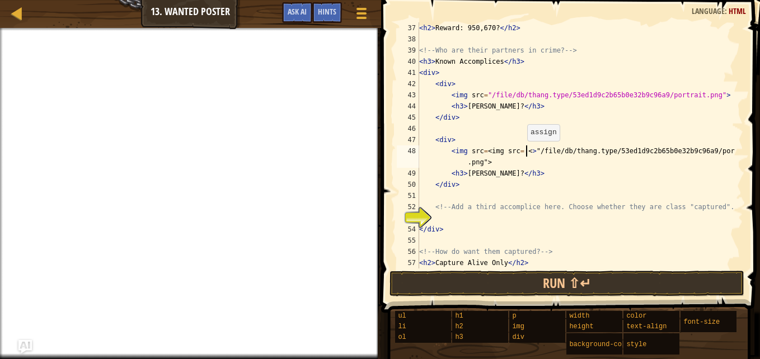
click at [522, 152] on div "< h2 > Reward: 950,670? </ h2 > <!-- Who are their partners in crime? --> < h3 …" at bounding box center [576, 156] width 318 height 269
click at [521, 149] on div "< h2 > Reward: 950,670? </ h2 > <!-- Who are their partners in crime? --> < h3 …" at bounding box center [576, 156] width 318 height 269
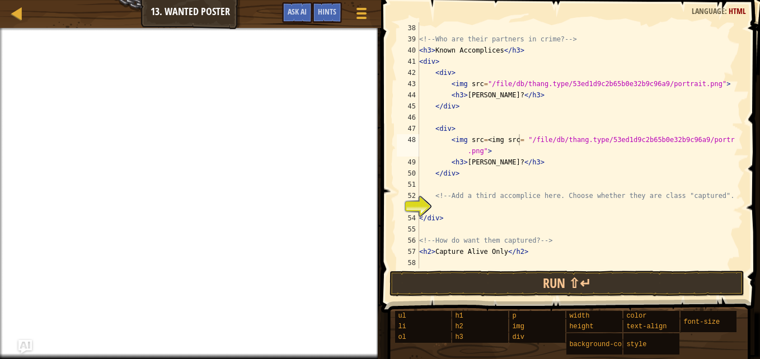
scroll to position [5, 8]
click at [499, 252] on div "<!-- Who are their partners in crime? --> < h3 > Known Accomplices </ h3 > < di…" at bounding box center [576, 156] width 318 height 269
click at [520, 142] on div "<!-- Who are their partners in crime? --> < h3 > Known Accomplices </ h3 > < di…" at bounding box center [576, 156] width 318 height 269
click at [495, 139] on div "<!-- Who are their partners in crime? --> < h3 > Known Accomplices </ h3 > < di…" at bounding box center [576, 156] width 318 height 269
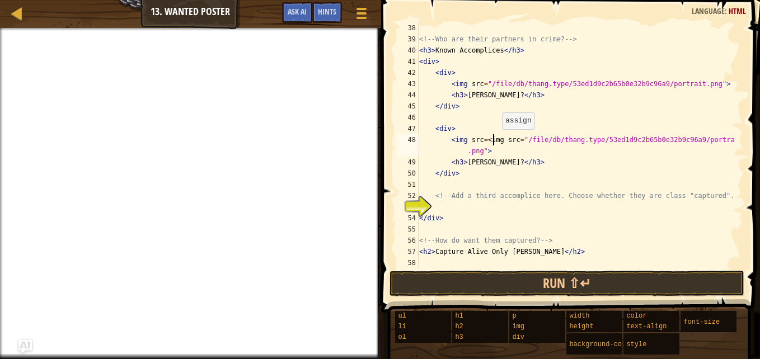
click at [495, 139] on div "<!-- Who are their partners in crime? --> < h3 > Known Accomplices </ h3 > < di…" at bounding box center [576, 156] width 318 height 269
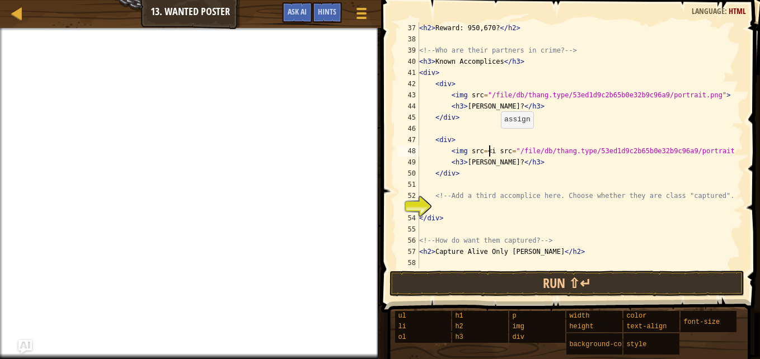
scroll to position [414, 0]
drag, startPoint x: 487, startPoint y: 151, endPoint x: 522, endPoint y: 109, distance: 54.0
click at [522, 109] on div "< h2 > Reward: 950,670? </ h2 > <!-- Who are their partners in crime? --> < h3 …" at bounding box center [576, 156] width 318 height 269
click at [487, 152] on div "< h2 > Reward: 950,670? </ h2 > <!-- Who are their partners in crime? --> < h3 …" at bounding box center [576, 156] width 318 height 269
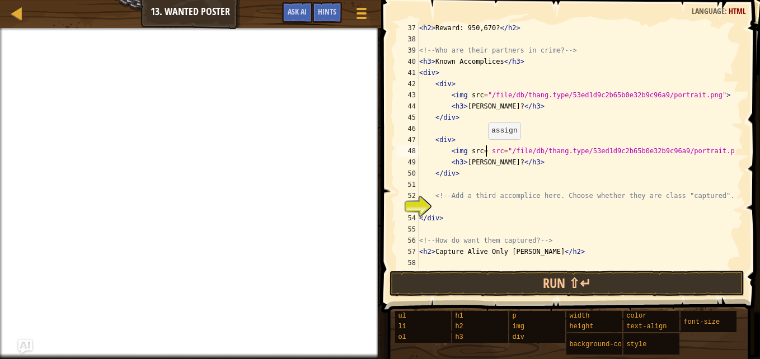
click at [482, 151] on div "< h2 > Reward: 950,670? </ h2 > <!-- Who are their partners in crime? --> < h3 …" at bounding box center [576, 156] width 318 height 269
click at [471, 151] on div "< h2 > Reward: 950,670? </ h2 > <!-- Who are their partners in crime? --> < h3 …" at bounding box center [576, 156] width 318 height 269
type textarea "<img src="/file/db/thang.type/53ed1d9c2b65b0e32b9c96a9/portrait.png">"
click at [551, 152] on div "< h2 > Reward: 950,670? </ h2 > <!-- Who are their partners in crime? --> < h3 …" at bounding box center [576, 156] width 318 height 269
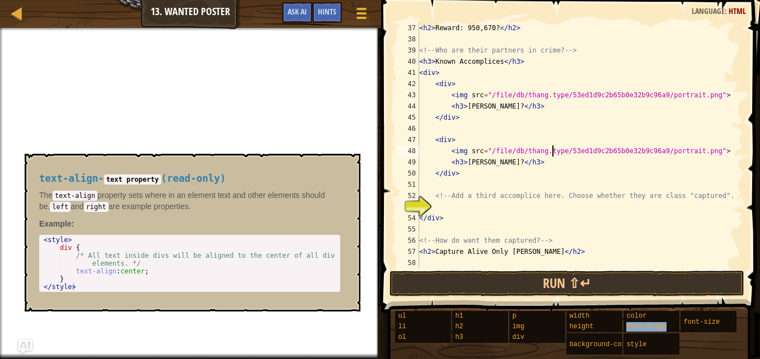
click at [653, 326] on span "text-align" at bounding box center [646, 327] width 40 height 8
click at [347, 169] on button "×" at bounding box center [348, 167] width 9 height 16
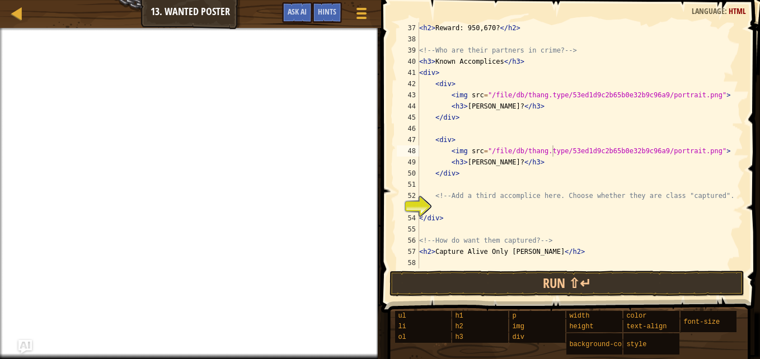
click at [83, 21] on div "Map Web Development 1 13. Wanted Poster Game Menu Done Hints Ask AI" at bounding box center [190, 14] width 381 height 28
click at [72, 26] on div "Map Web Development 1 13. Wanted Poster Game Menu Done Hints Ask AI" at bounding box center [190, 14] width 381 height 28
click at [67, 27] on div "Map Web Development 1 13. Wanted Poster Game Menu Done Hints Ask AI" at bounding box center [190, 14] width 381 height 28
click at [298, 16] on span "Ask AI" at bounding box center [297, 11] width 19 height 11
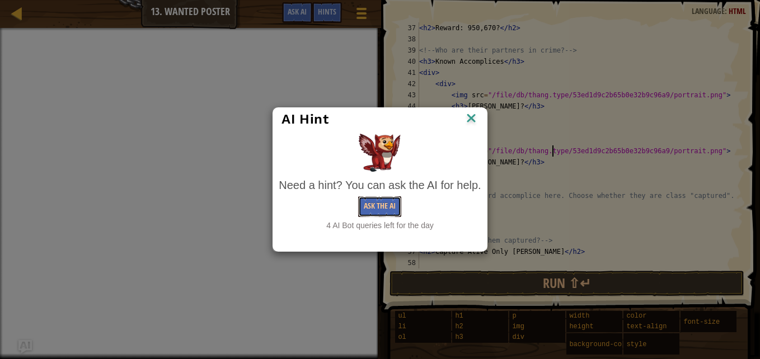
click at [386, 213] on button "Ask the AI" at bounding box center [379, 206] width 43 height 21
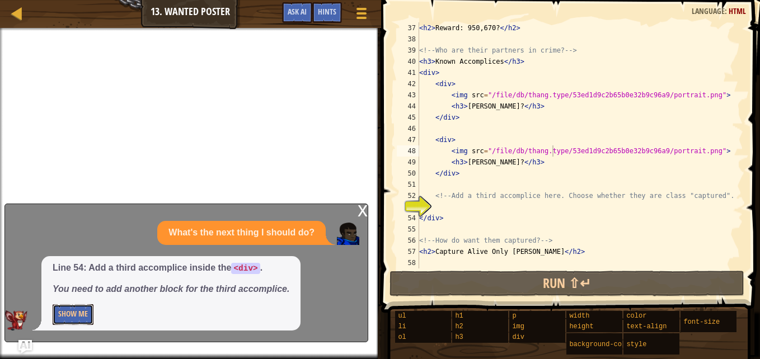
click at [87, 311] on button "Show Me" at bounding box center [73, 315] width 41 height 21
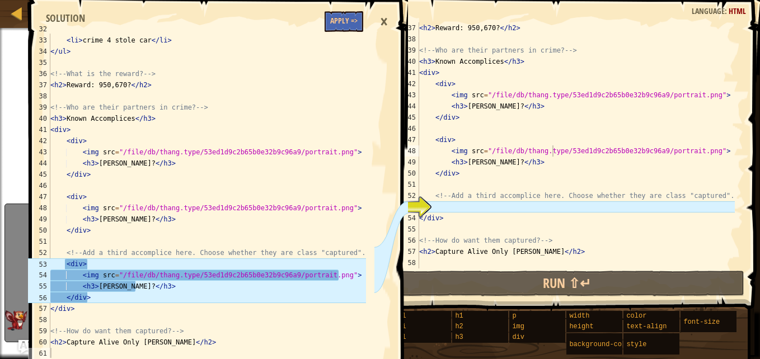
scroll to position [369, 0]
click at [341, 21] on button "Apply =>" at bounding box center [344, 21] width 39 height 21
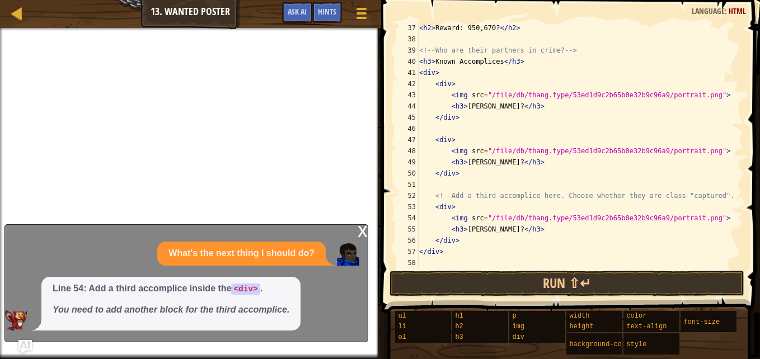
click at [359, 230] on div "x" at bounding box center [363, 230] width 10 height 11
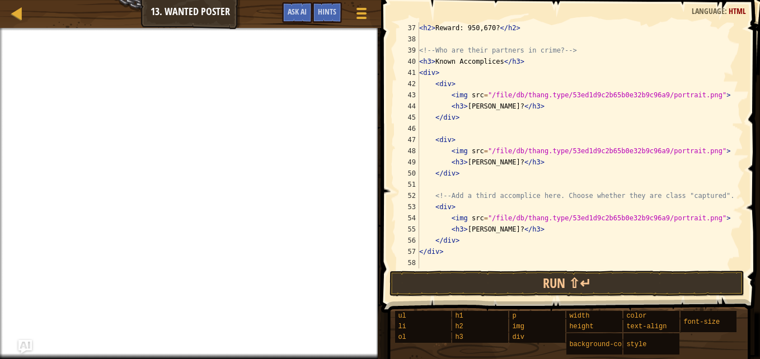
click at [477, 231] on div "< h2 > Reward: 950,670? </ h2 > <!-- Who are their partners in crime? --> < h3 …" at bounding box center [576, 156] width 318 height 269
click at [84, 28] on div at bounding box center [190, 29] width 381 height 3
click at [40, 28] on div at bounding box center [190, 29] width 381 height 3
click at [54, 20] on div "Map Web Development 1 13. Wanted Poster Game Menu Done Hints Ask AI" at bounding box center [190, 14] width 381 height 28
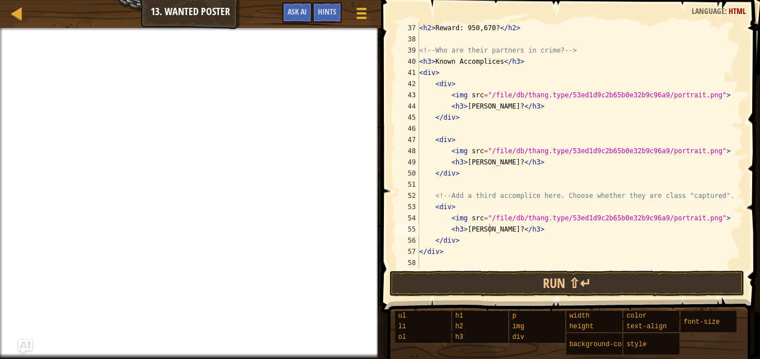
click at [186, 8] on div "Map Web Development 1 13. Wanted Poster Game Menu Done Hints Ask AI" at bounding box center [190, 14] width 381 height 28
click at [297, 17] on button "Ask AI" at bounding box center [297, 12] width 30 height 21
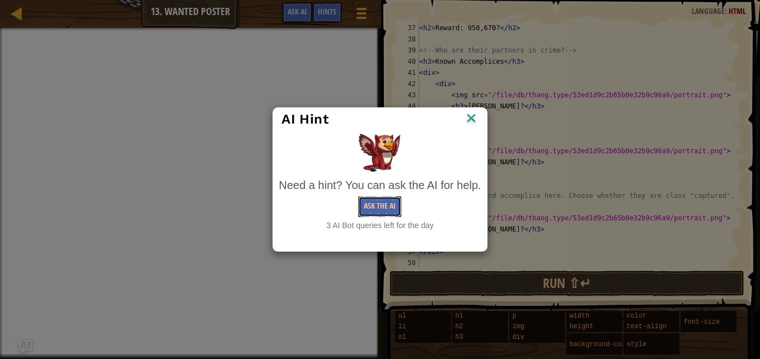
click at [361, 207] on button "Ask the AI" at bounding box center [379, 206] width 43 height 21
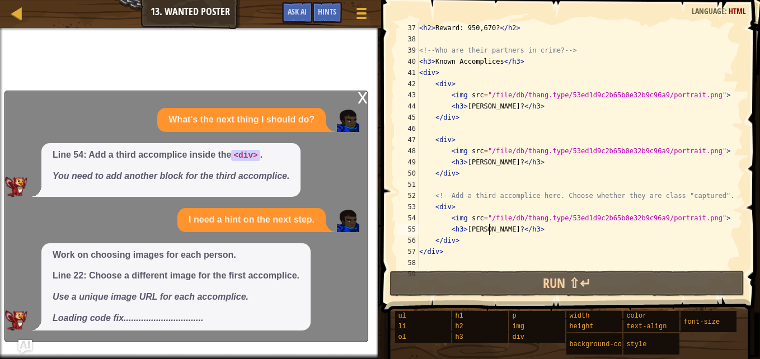
click at [362, 102] on div "x" at bounding box center [363, 96] width 10 height 11
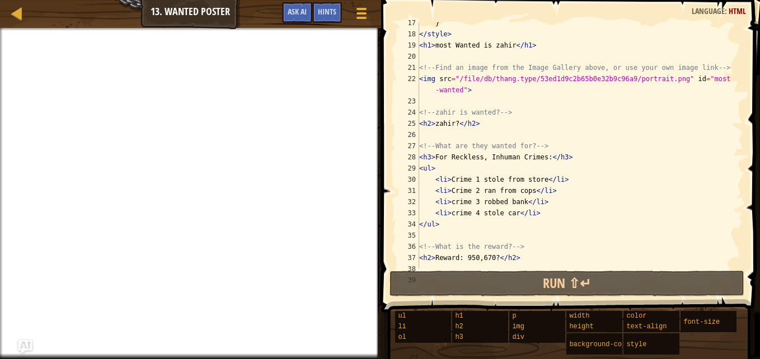
scroll to position [184, 0]
click at [681, 79] on div "} </ style > < h1 > most Wanted is zahir </ h1 > <!-- Find an image from the Im…" at bounding box center [576, 151] width 318 height 269
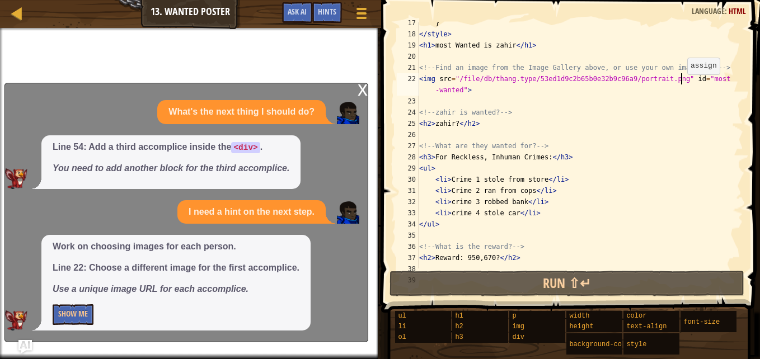
scroll to position [5, 22]
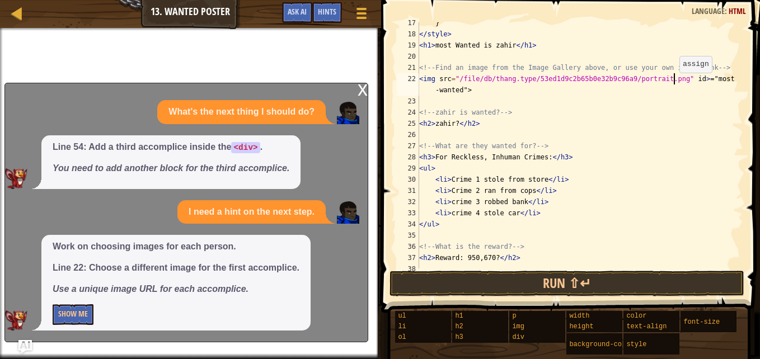
click at [674, 79] on div "} </ style > < h1 > most Wanted is zahir </ h1 > <!-- Find an image from the Im…" at bounding box center [576, 151] width 318 height 269
click at [684, 79] on div "} </ style > < h1 > most Wanted is zahir </ h1 > <!-- Find an image from the Im…" at bounding box center [576, 151] width 318 height 269
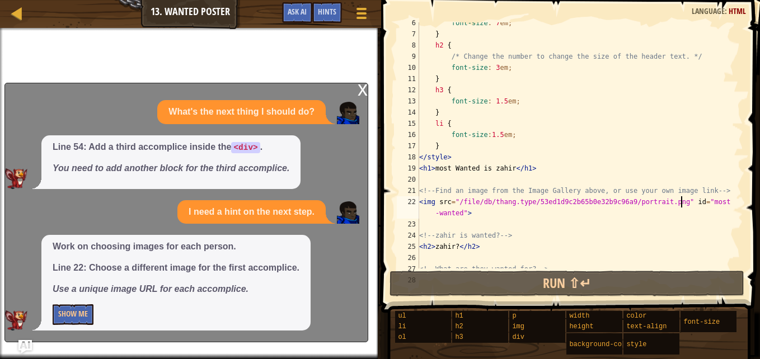
scroll to position [61, 0]
click at [358, 94] on div "x" at bounding box center [363, 88] width 10 height 11
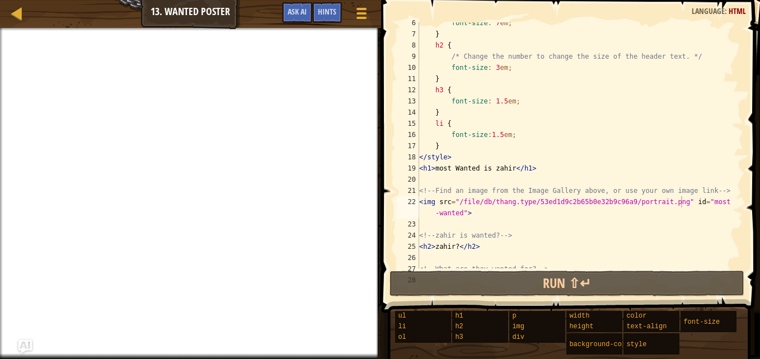
click at [363, 8] on span at bounding box center [362, 9] width 10 height 2
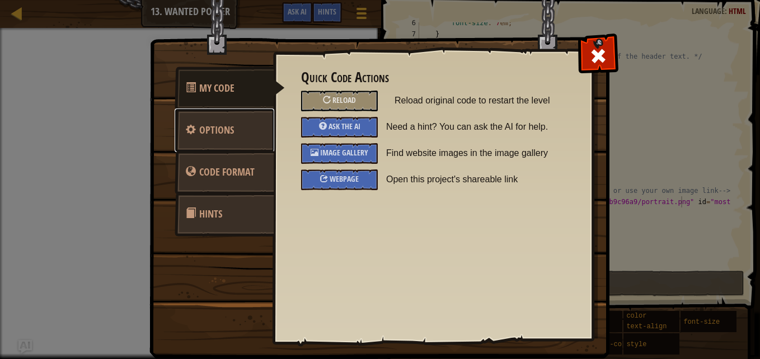
click at [209, 132] on span "Options" at bounding box center [216, 130] width 35 height 14
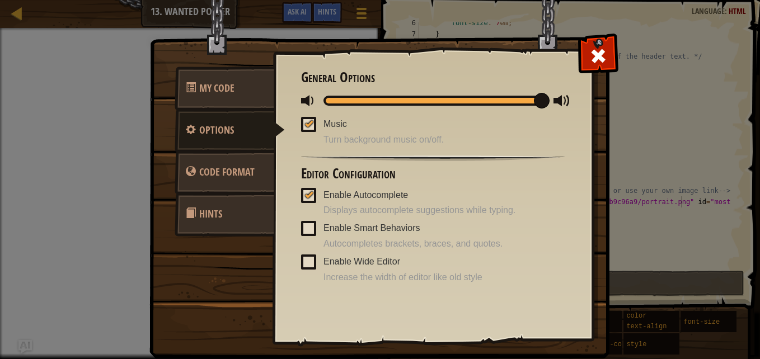
click at [309, 267] on span at bounding box center [308, 262] width 15 height 15
click at [0, 0] on input "Enable Wide Editor" at bounding box center [0, 0] width 0 height 0
click at [309, 265] on div at bounding box center [309, 261] width 8 height 9
click at [0, 0] on input "Enable Wide Editor" at bounding box center [0, 0] width 0 height 0
click at [209, 248] on img at bounding box center [383, 158] width 469 height 401
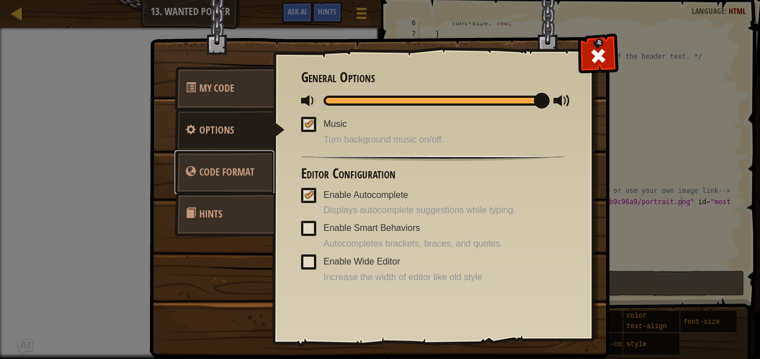
click at [247, 190] on link "Code Format" at bounding box center [225, 173] width 100 height 44
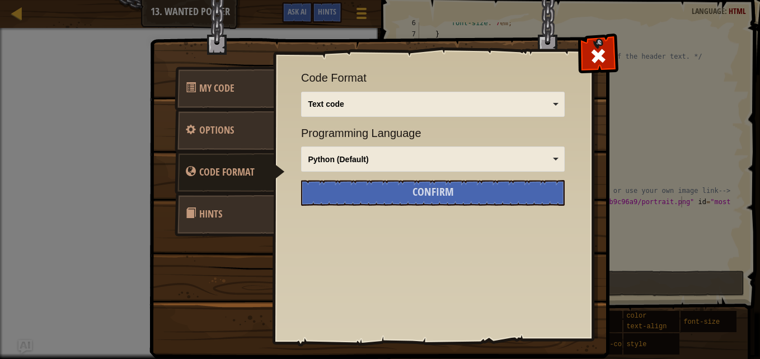
click at [220, 220] on span "Hints" at bounding box center [210, 214] width 23 height 14
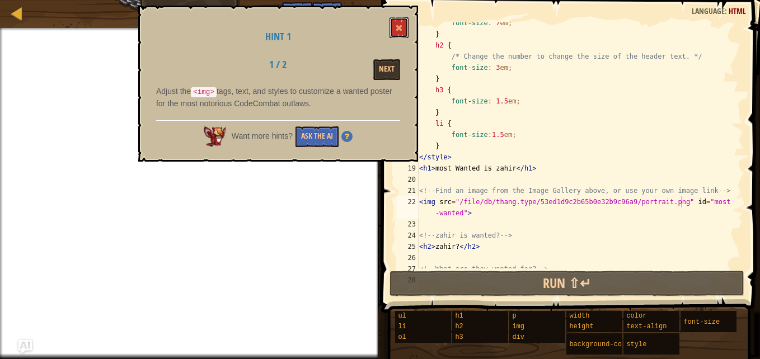
click at [392, 34] on button at bounding box center [399, 27] width 19 height 21
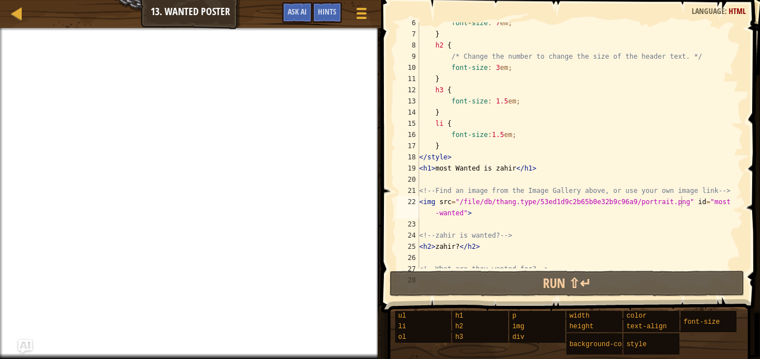
click at [363, 9] on span at bounding box center [362, 9] width 10 height 2
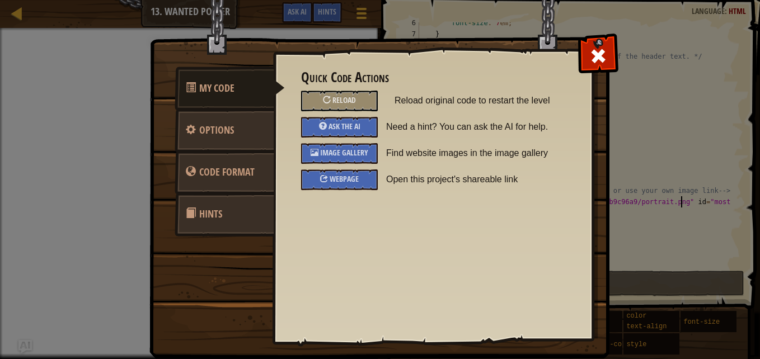
click at [210, 225] on link "Hints" at bounding box center [225, 215] width 100 height 44
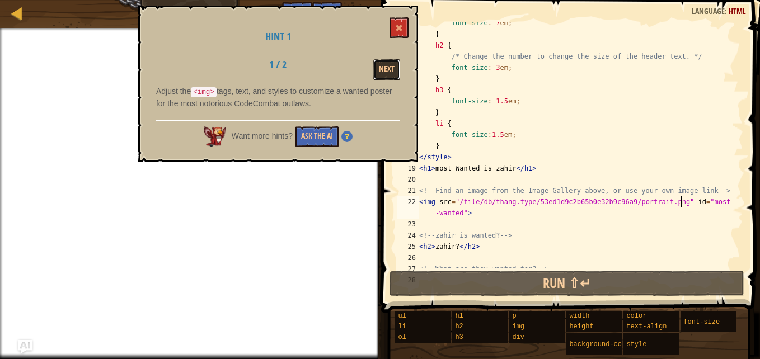
click at [384, 63] on button "Next" at bounding box center [386, 69] width 27 height 21
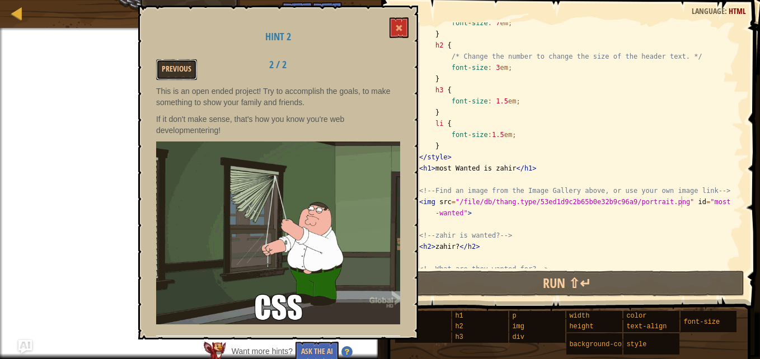
click at [187, 68] on button "Previous" at bounding box center [176, 69] width 41 height 21
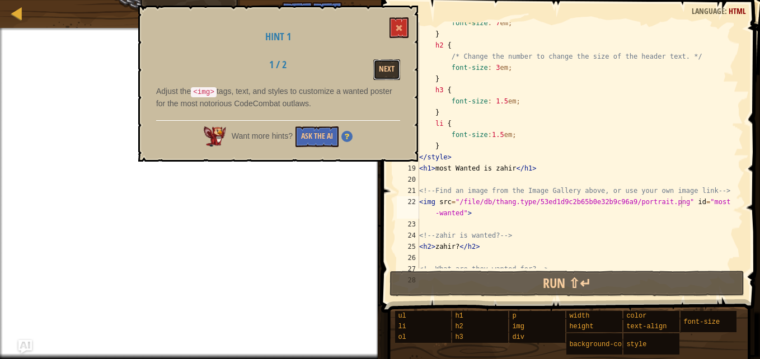
click at [390, 76] on button "Next" at bounding box center [386, 69] width 27 height 21
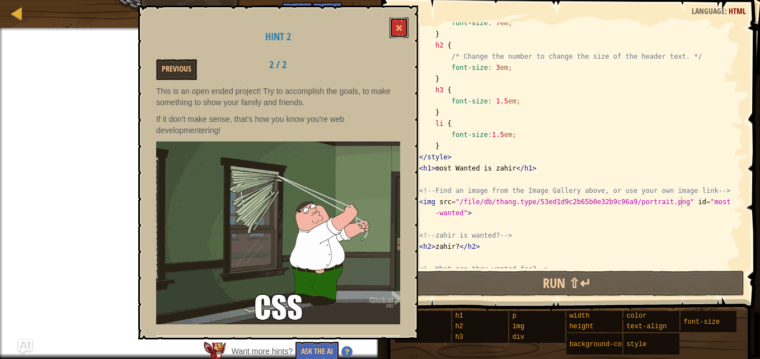
click at [404, 28] on button at bounding box center [399, 27] width 19 height 21
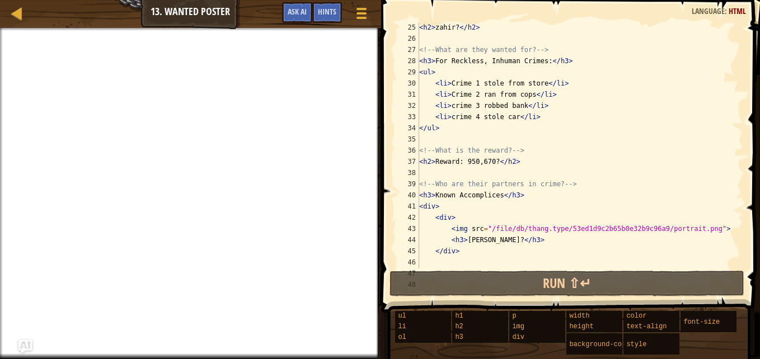
scroll to position [5, 7]
click at [498, 198] on div "< h2 > zahir? </ h2 > <!-- What are they wanted for? --> < h3 > For Reckless, I…" at bounding box center [576, 156] width 318 height 269
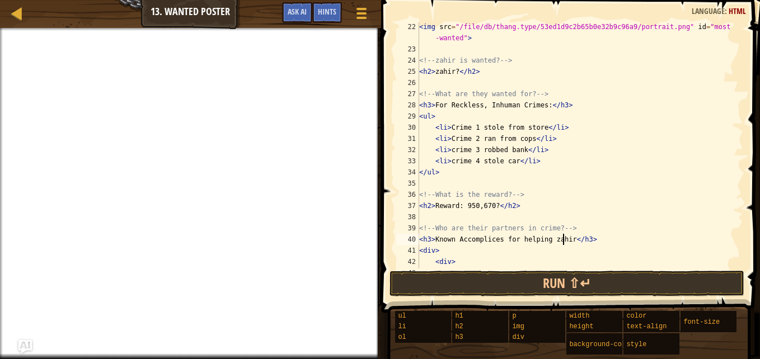
scroll to position [236, 0]
click at [422, 93] on div "< img src = "/file/db/thang.type/53ed1d9c2b65b0e32b9c96a9/portrait.png" id = "m…" at bounding box center [576, 161] width 318 height 280
click at [550, 94] on div "< img src = "/file/db/thang.type/53ed1d9c2b65b0e32b9c96a9/portrait.png" id = "m…" at bounding box center [576, 161] width 318 height 280
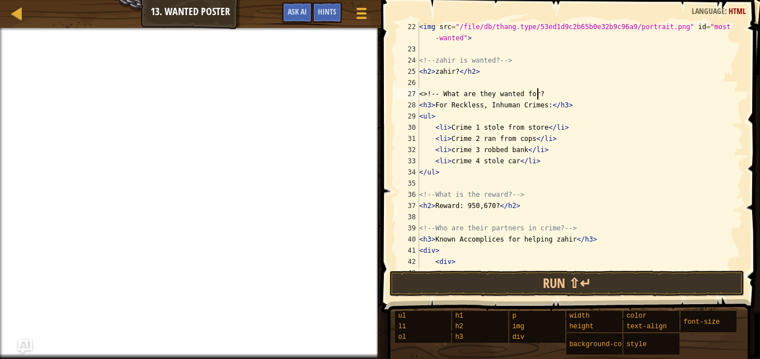
click at [427, 94] on div "< img src = "/file/db/thang.type/53ed1d9c2b65b0e32b9c96a9/portrait.png" id = "m…" at bounding box center [576, 161] width 318 height 280
click at [534, 95] on div "< img src = "/file/db/thang.type/53ed1d9c2b65b0e32b9c96a9/portrait.png" id = "m…" at bounding box center [576, 161] width 318 height 280
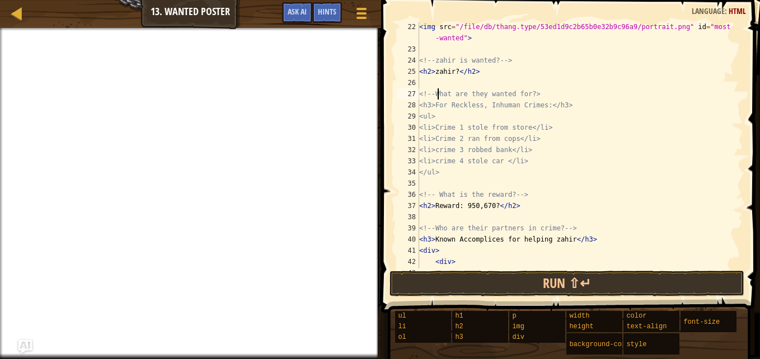
click at [437, 92] on div "< img src = "/file/db/thang.type/53ed1d9c2b65b0e32b9c96a9/portrait.png" id = "m…" at bounding box center [576, 161] width 318 height 280
click at [540, 94] on div "< img src = "/file/db/thang.type/53ed1d9c2b65b0e32b9c96a9/portrait.png" id = "m…" at bounding box center [576, 161] width 318 height 280
click at [422, 93] on div "< img src = "/file/db/thang.type/53ed1d9c2b65b0e32b9c96a9/portrait.png" id = "m…" at bounding box center [576, 161] width 318 height 280
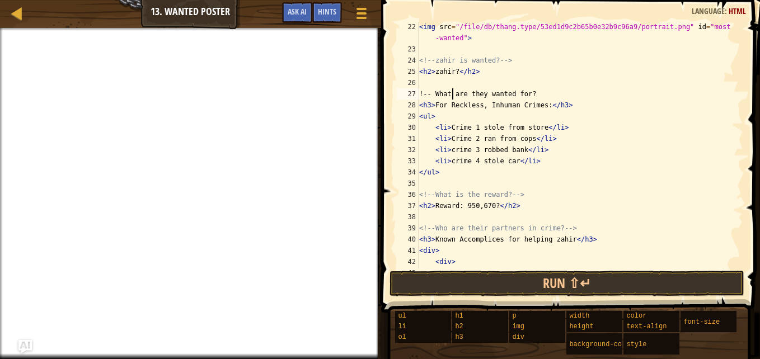
click at [453, 92] on div "< img src = "/file/db/thang.type/53ed1d9c2b65b0e32b9c96a9/portrait.png" id = "m…" at bounding box center [576, 161] width 318 height 280
click at [432, 96] on div "< img src = "/file/db/thang.type/53ed1d9c2b65b0e32b9c96a9/portrait.png" id = "m…" at bounding box center [576, 161] width 318 height 280
click at [511, 96] on div "< img src = "/file/db/thang.type/53ed1d9c2b65b0e32b9c96a9/portrait.png" id = "m…" at bounding box center [576, 161] width 318 height 280
click at [424, 93] on div "< img src = "/file/db/thang.type/53ed1d9c2b65b0e32b9c96a9/portrait.png" id = "m…" at bounding box center [576, 161] width 318 height 280
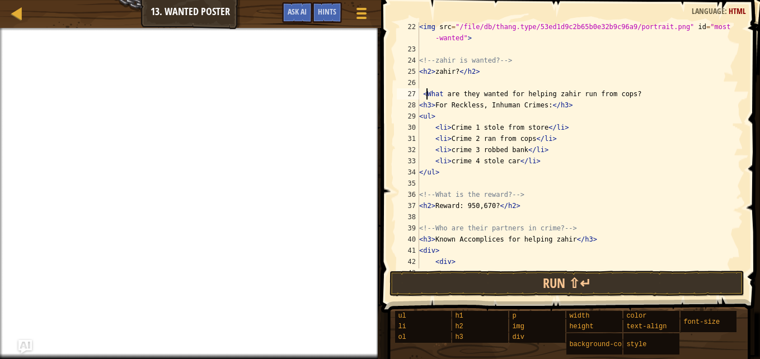
scroll to position [5, 1]
click at [426, 96] on div "< img src = "/file/db/thang.type/53ed1d9c2b65b0e32b9c96a9/portrait.png" id = "m…" at bounding box center [576, 161] width 318 height 280
click at [634, 92] on div "< img src = "/file/db/thang.type/53ed1d9c2b65b0e32b9c96a9/portrait.png" id = "m…" at bounding box center [576, 161] width 318 height 280
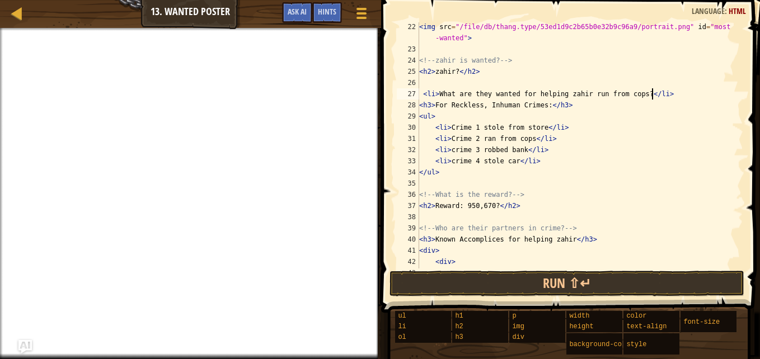
click at [432, 105] on div "< img src = "/file/db/thang.type/53ed1d9c2b65b0e32b9c96a9/portrait.png" id = "m…" at bounding box center [576, 161] width 318 height 280
click at [434, 105] on div "< img src = "/file/db/thang.type/53ed1d9c2b65b0e32b9c96a9/portrait.png" id = "m…" at bounding box center [576, 161] width 318 height 280
click at [429, 105] on div "< img src = "/file/db/thang.type/53ed1d9c2b65b0e32b9c96a9/portrait.png" id = "m…" at bounding box center [576, 161] width 318 height 280
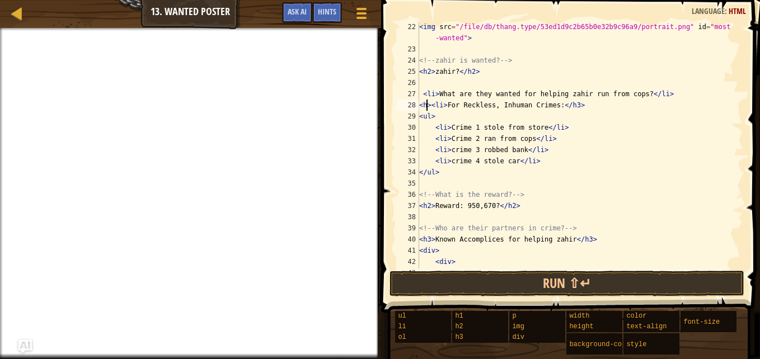
scroll to position [5, 1]
click at [570, 106] on div "< img src = "/file/db/thang.type/53ed1d9c2b65b0e32b9c96a9/portrait.png" id = "m…" at bounding box center [576, 161] width 318 height 280
click at [429, 107] on div "< img src = "/file/db/thang.type/53ed1d9c2b65b0e32b9c96a9/portrait.png" id = "m…" at bounding box center [576, 161] width 318 height 280
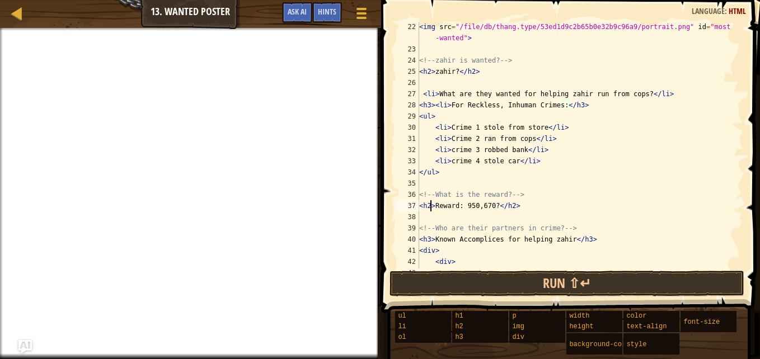
click at [429, 208] on div "< img src = "/file/db/thang.type/53ed1d9c2b65b0e32b9c96a9/portrait.png" id = "m…" at bounding box center [576, 161] width 318 height 280
click at [509, 206] on div "< img src = "/file/db/thang.type/53ed1d9c2b65b0e32b9c96a9/portrait.png" id = "m…" at bounding box center [576, 161] width 318 height 280
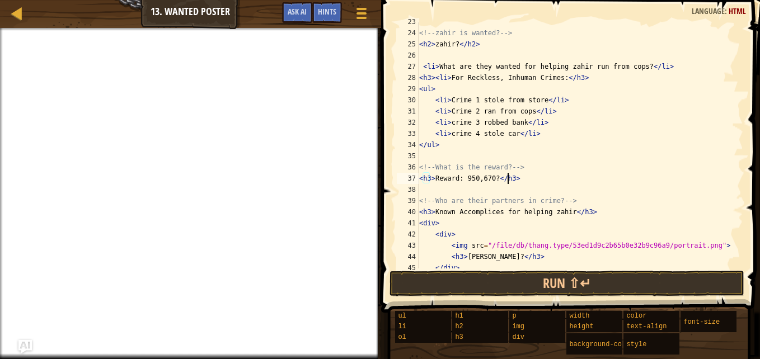
scroll to position [261, 0]
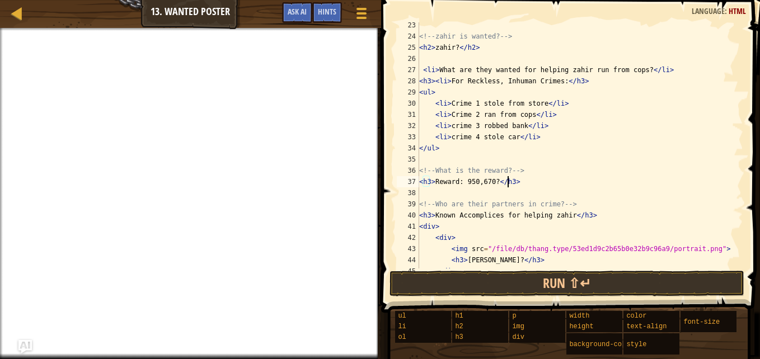
click at [555, 81] on div "<!-- zahir is wanted? --> < h2 > zahir? </ h2 > < li > What are they wanted for…" at bounding box center [576, 154] width 318 height 269
click at [554, 82] on div "<!-- zahir is wanted? --> < h2 > zahir? </ h2 > < li > What are they wanted for…" at bounding box center [576, 154] width 318 height 269
click at [559, 81] on div "<!-- zahir is wanted? --> < h2 > zahir? </ h2 > < li > What are they wanted for…" at bounding box center [576, 154] width 318 height 269
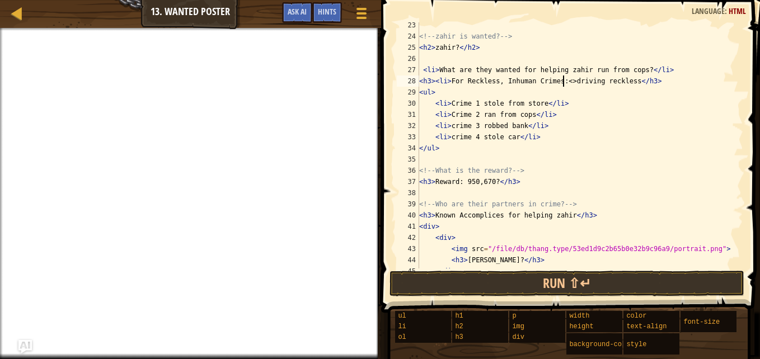
click at [559, 82] on div "<!-- zahir is wanted? --> < h2 > zahir? </ h2 > < li > What are they wanted for…" at bounding box center [576, 154] width 318 height 269
click at [630, 83] on div "<!-- zahir is wanted? --> < h2 > zahir? </ h2 > < li > What are they wanted for…" at bounding box center [576, 154] width 318 height 269
click at [635, 83] on div "<!-- zahir is wanted? --> < h2 > zahir? </ h2 > < li > What are they wanted for…" at bounding box center [576, 154] width 318 height 269
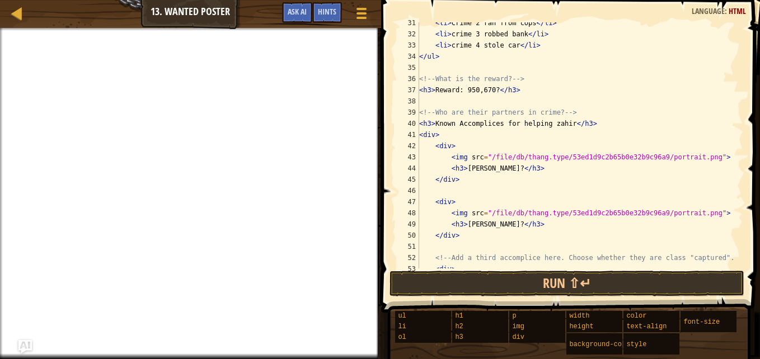
scroll to position [353, 0]
type textarea "<h3><li>For Reckless, Inhuman Crimes:<h4>driving reckless</h4></h3>"
click at [660, 97] on div "< li > Crime 2 ran from cops </ li > < li > crime 3 robbed bank </ li > < li > …" at bounding box center [576, 150] width 318 height 269
